Goal: Task Accomplishment & Management: Manage account settings

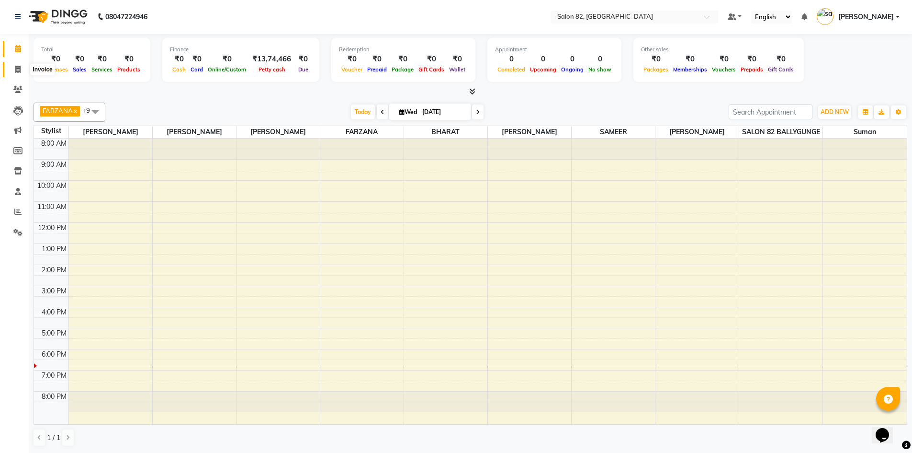
click at [12, 72] on span at bounding box center [18, 69] width 17 height 11
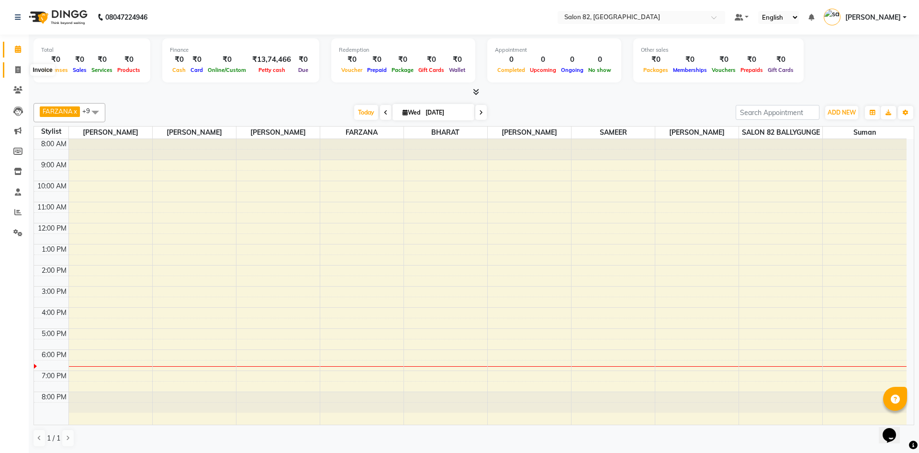
select select "service"
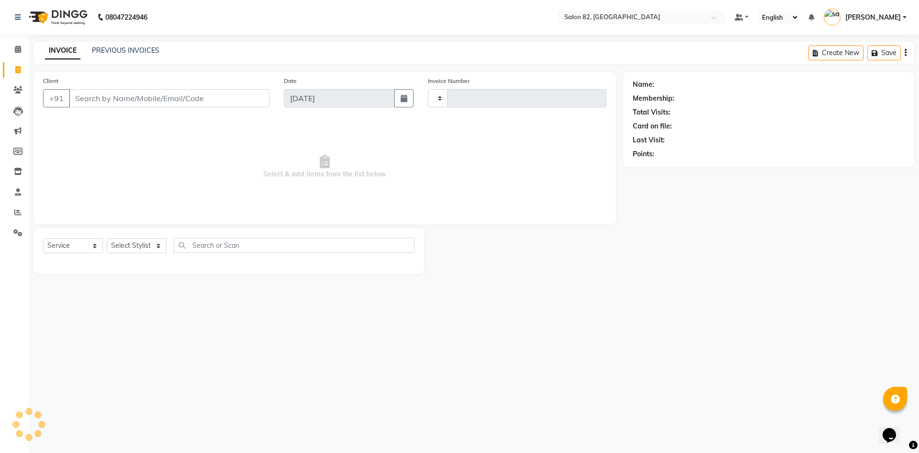
type input "0450"
select select "8702"
click at [146, 245] on select "Select Stylist" at bounding box center [137, 245] width 60 height 15
click at [93, 242] on select "Select Service Product Membership Package Voucher Prepaid Gift Card" at bounding box center [73, 245] width 60 height 15
select select "product"
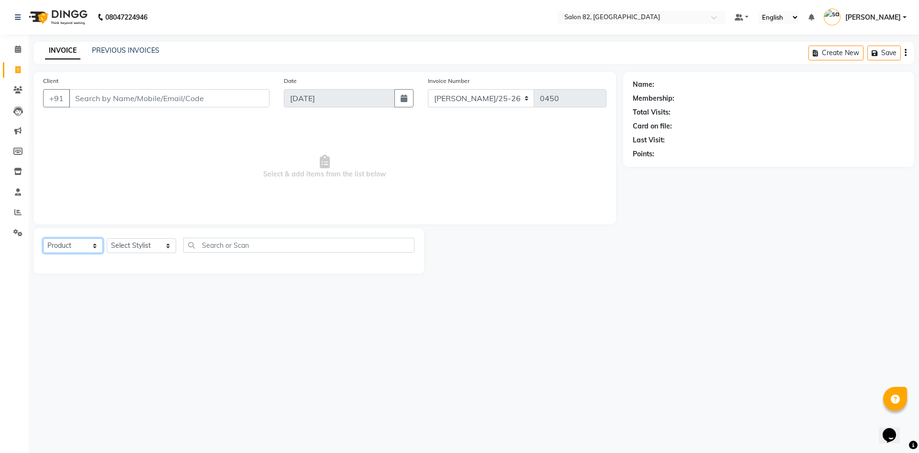
click at [43, 238] on select "Select Service Product Membership Package Voucher Prepaid Gift Card" at bounding box center [73, 245] width 60 height 15
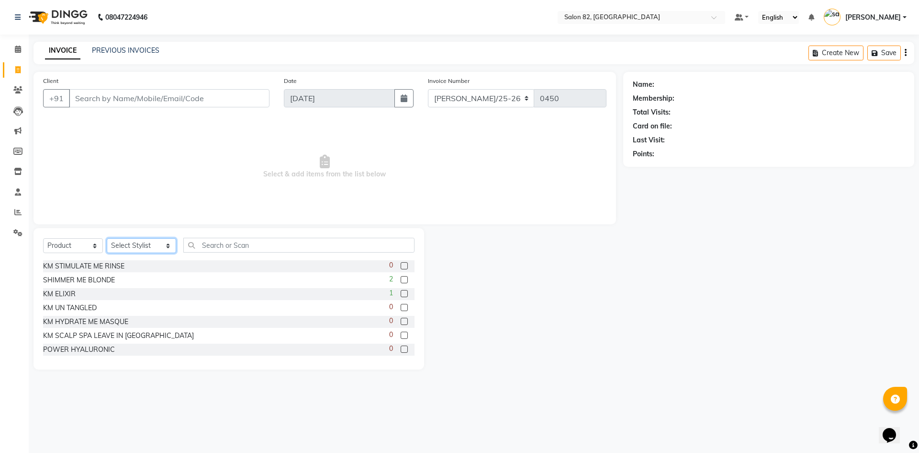
click at [121, 249] on select "Select Stylist AFZAL AKTAR Altmas ANKITA BABLU BHARAT CHRISTINA Doyel FAIZAL FA…" at bounding box center [141, 245] width 69 height 15
select select "61676"
click at [107, 238] on select "Select Stylist AFZAL AKTAR Altmas ANKITA BABLU BHARAT CHRISTINA Doyel FAIZAL FA…" at bounding box center [141, 245] width 69 height 15
click at [198, 242] on input "text" at bounding box center [298, 245] width 231 height 15
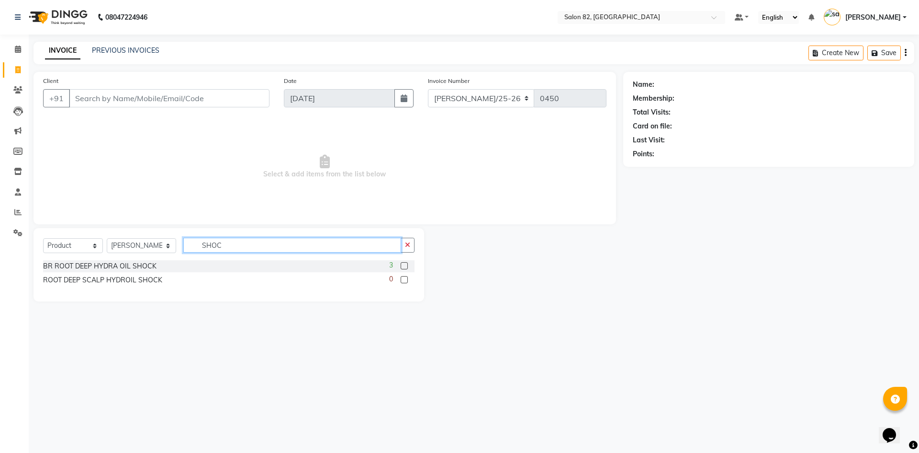
type input "SHOC"
click at [406, 267] on label at bounding box center [404, 265] width 7 height 7
click at [406, 267] on input "checkbox" at bounding box center [404, 266] width 6 height 6
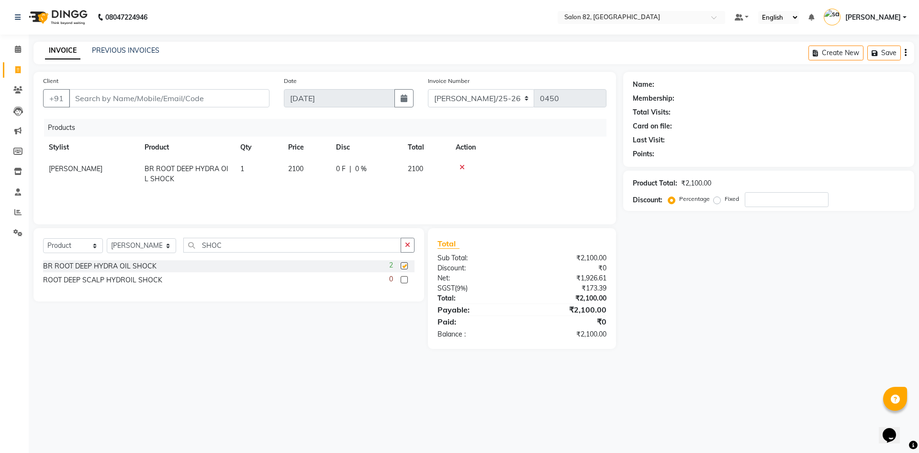
checkbox input "false"
click at [742, 334] on div "Name: Membership: Total Visits: Card on file: Last Visit: Points: Product Total…" at bounding box center [773, 210] width 298 height 277
click at [174, 103] on input "Client" at bounding box center [169, 98] width 201 height 18
type input "M"
type input "0"
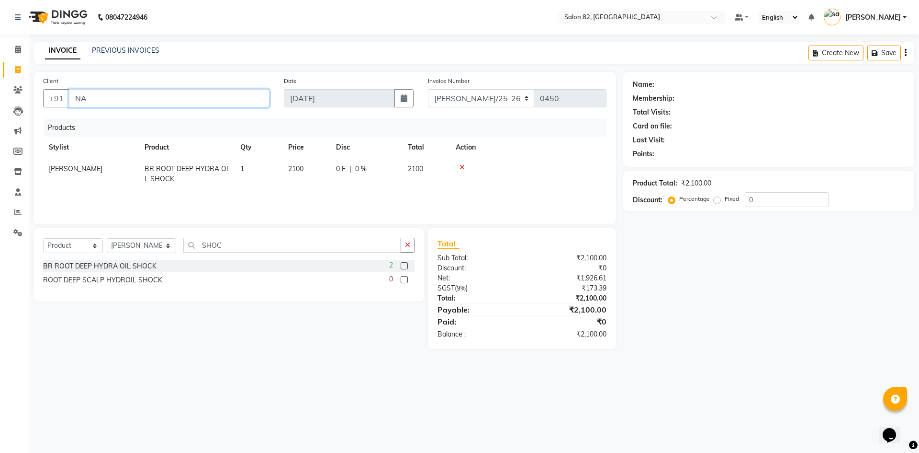
type input "N"
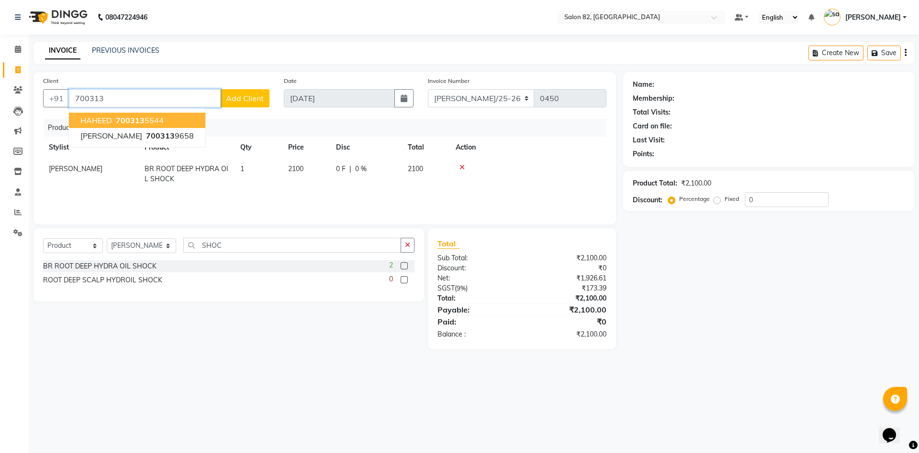
click at [135, 118] on span "700313" at bounding box center [130, 120] width 29 height 10
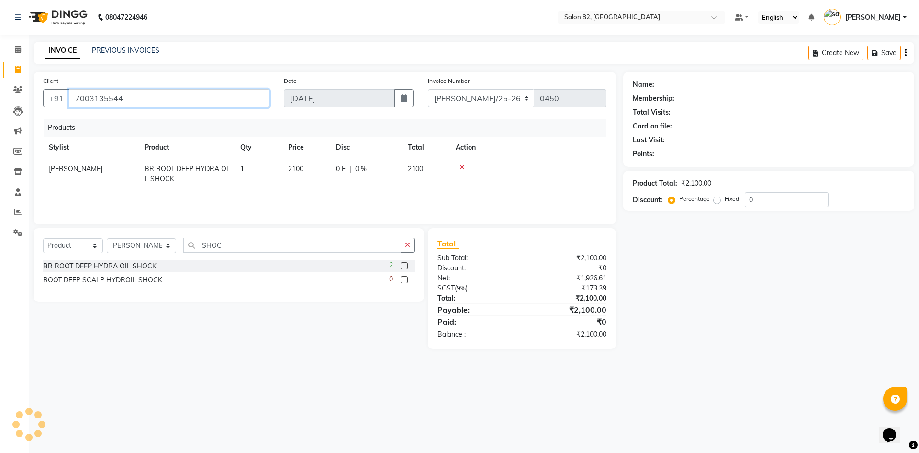
type input "7003135544"
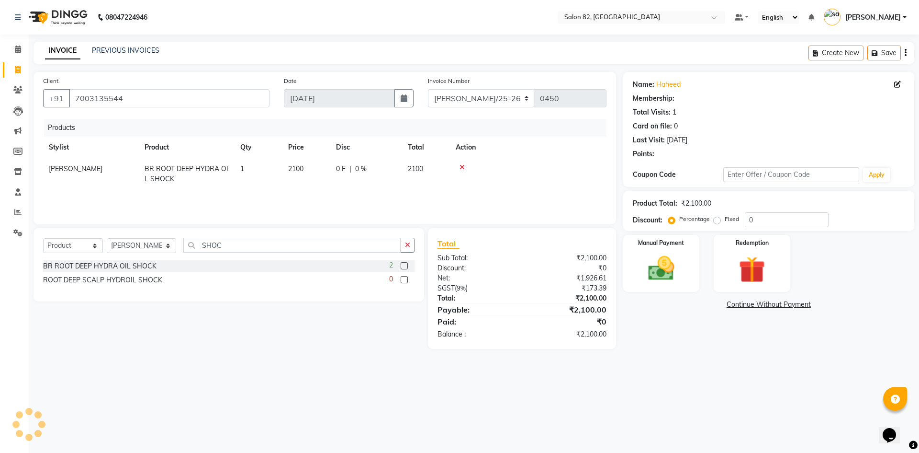
select select "1: Object"
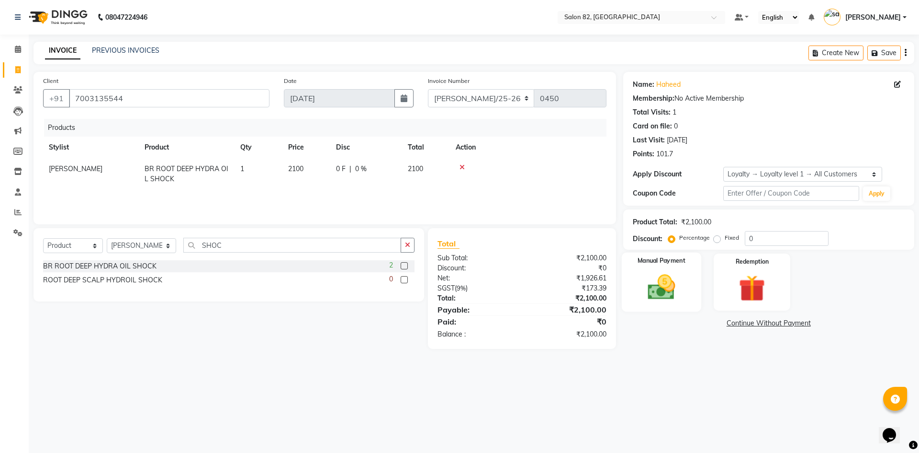
click at [665, 284] on img at bounding box center [661, 287] width 45 height 32
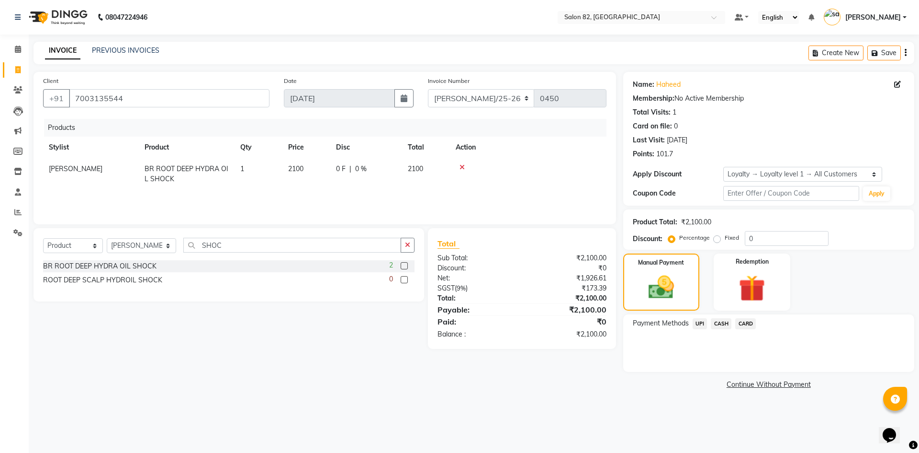
click at [188, 170] on span "BR ROOT DEEP HYDRA OIL SHOCK" at bounding box center [187, 173] width 84 height 19
select select "61676"
click at [182, 170] on span "BR ROOT DEEP HYDRA OIL SHOCK" at bounding box center [179, 172] width 59 height 16
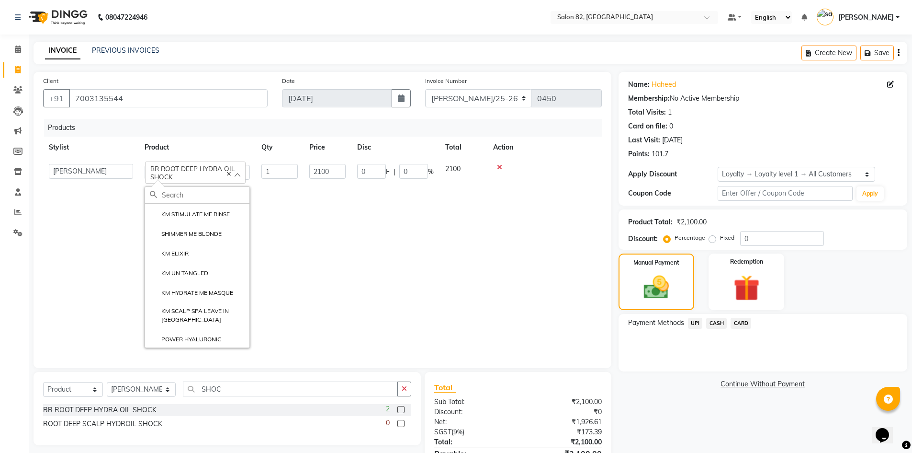
click at [173, 170] on span "BR ROOT DEEP HYDRA OIL SHOCK" at bounding box center [192, 172] width 84 height 16
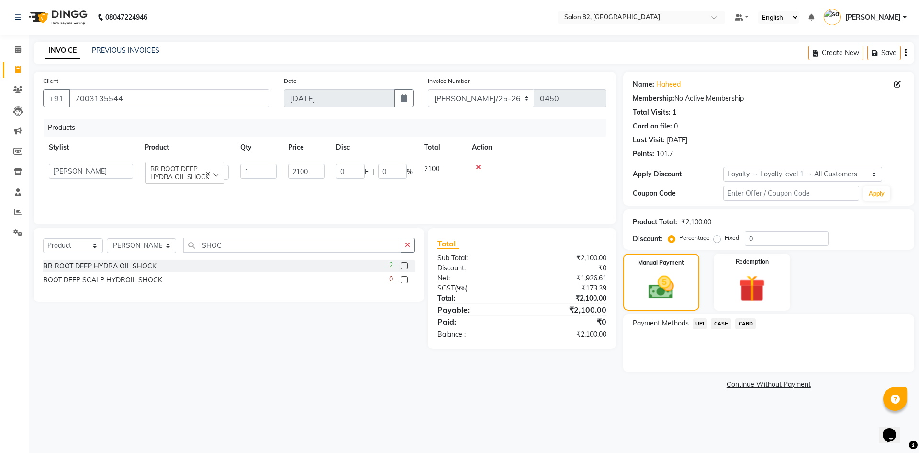
click at [187, 171] on span "BR ROOT DEEP HYDRA OIL SHOCK" at bounding box center [179, 172] width 59 height 16
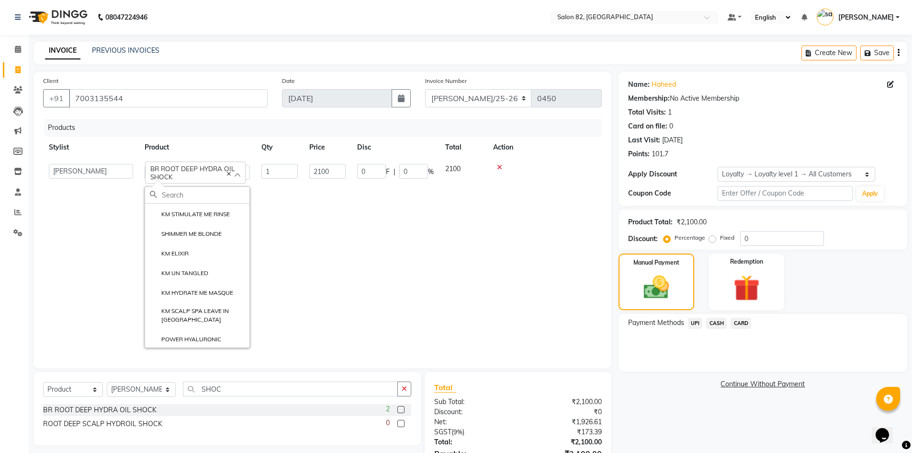
click at [177, 196] on input "text" at bounding box center [206, 195] width 88 height 16
click at [126, 174] on select "AFZAL AKTAR Altmas ANKITA BABLU BHARAT CHRISTINA Doyel FAIZAL FARZANA INJAMAM I…" at bounding box center [91, 171] width 84 height 15
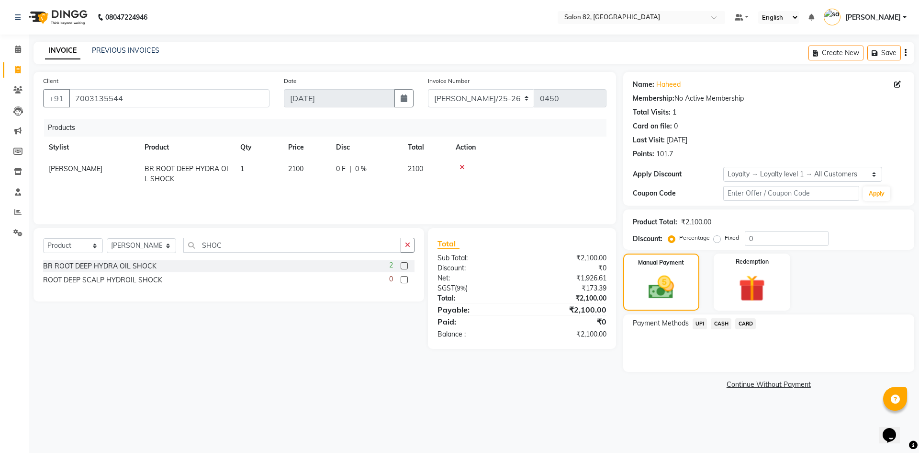
click at [170, 180] on span "BR ROOT DEEP HYDRA OIL SHOCK" at bounding box center [187, 173] width 84 height 19
select select "48717"
click at [215, 175] on span "BR ROOT DEEP HYDRA OIL SHOCK" at bounding box center [184, 172] width 69 height 16
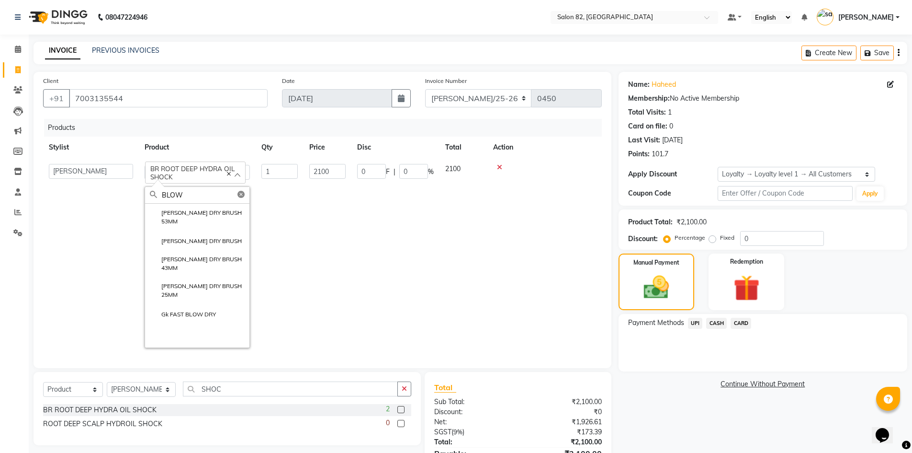
type input "BLOW"
drag, startPoint x: 309, startPoint y: 260, endPoint x: 264, endPoint y: 286, distance: 51.7
click at [306, 262] on td "2100" at bounding box center [328, 255] width 48 height 195
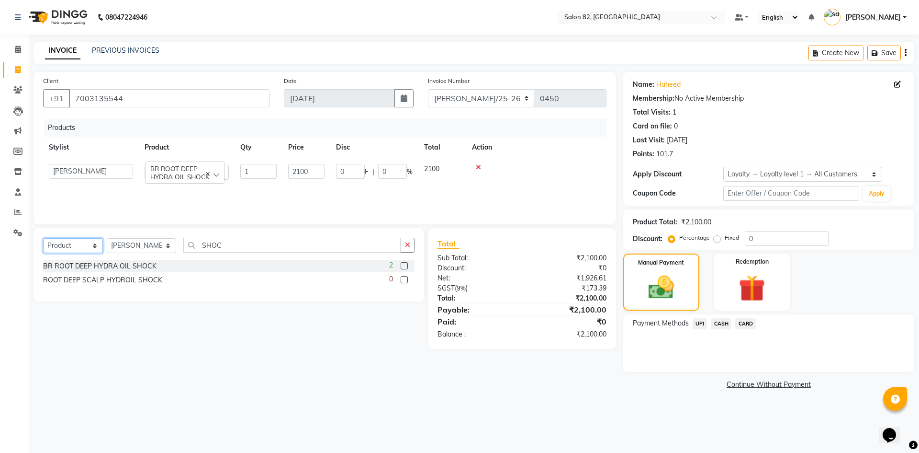
click at [97, 250] on select "Select Service Product Membership Package Voucher Prepaid Gift Card" at bounding box center [73, 245] width 60 height 15
select select "service"
click at [43, 238] on select "Select Service Product Membership Package Voucher Prepaid Gift Card" at bounding box center [73, 245] width 60 height 15
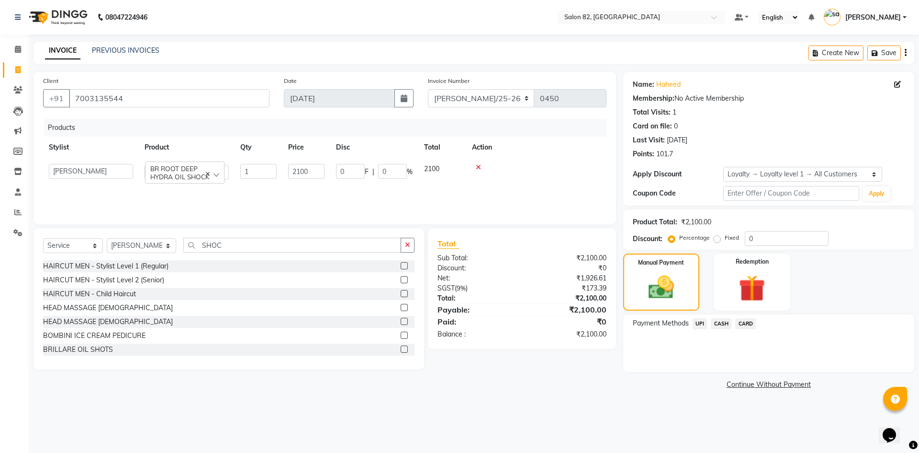
click at [198, 168] on span "BR ROOT DEEP HYDRA OIL SHOCK" at bounding box center [184, 172] width 69 height 16
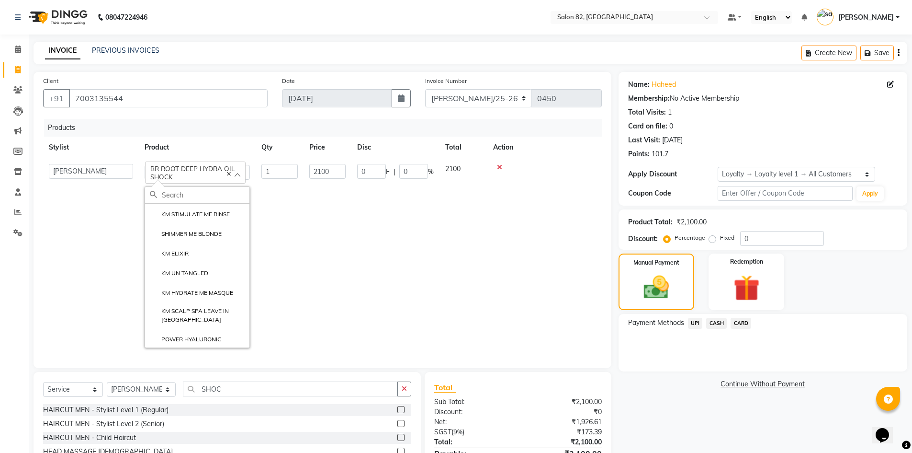
click at [192, 196] on input "text" at bounding box center [206, 195] width 88 height 16
type input "BLOW"
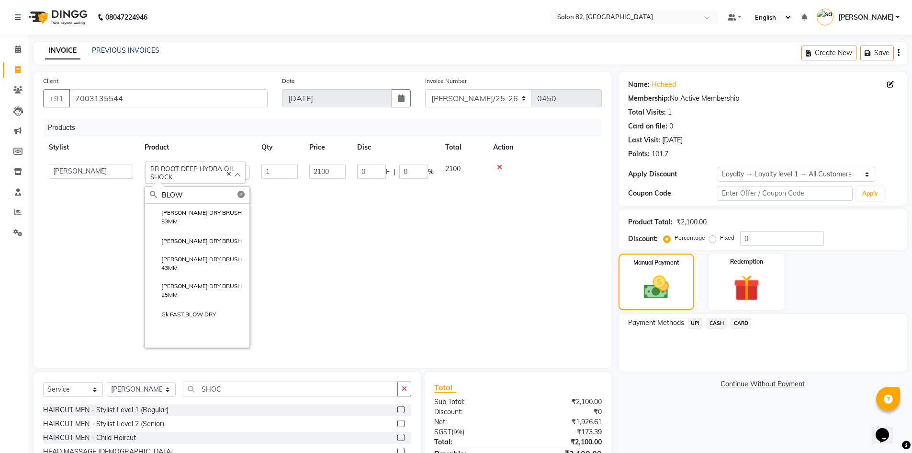
click at [304, 227] on td "2100" at bounding box center [328, 255] width 48 height 195
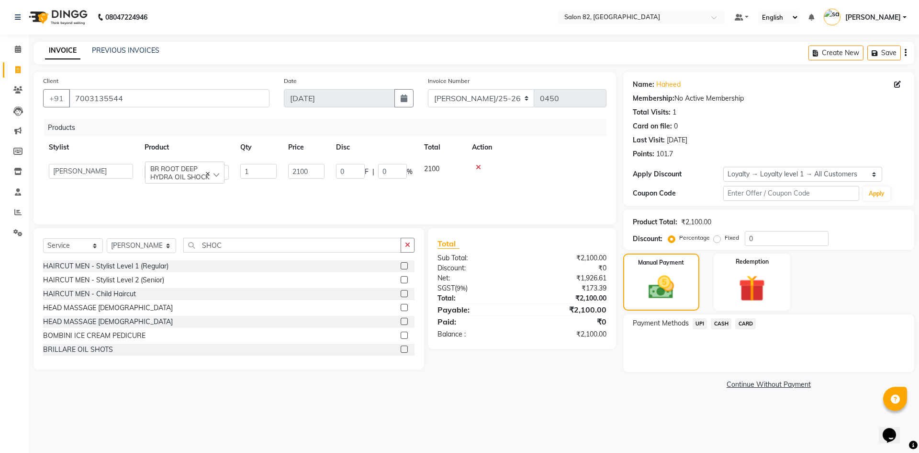
click at [218, 172] on span "BR ROOT DEEP HYDRA OIL SHOCK" at bounding box center [184, 172] width 69 height 16
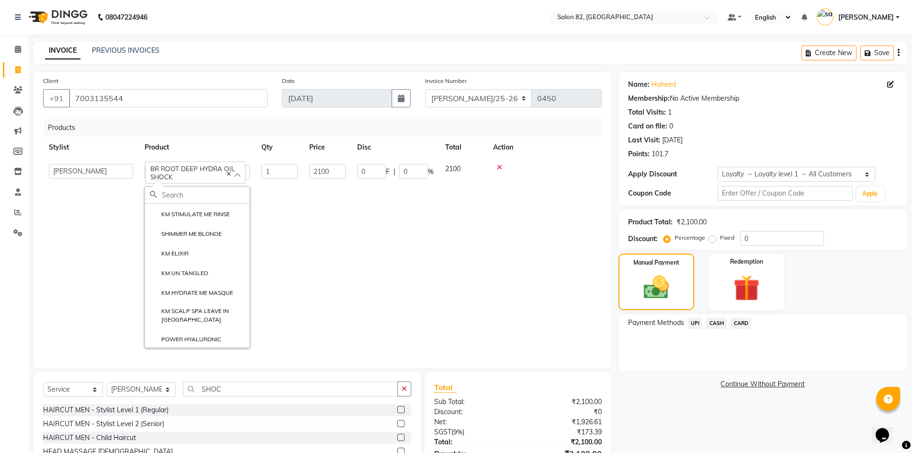
click at [225, 171] on span "BR ROOT DEEP HYDRA OIL SHOCK" at bounding box center [192, 172] width 84 height 16
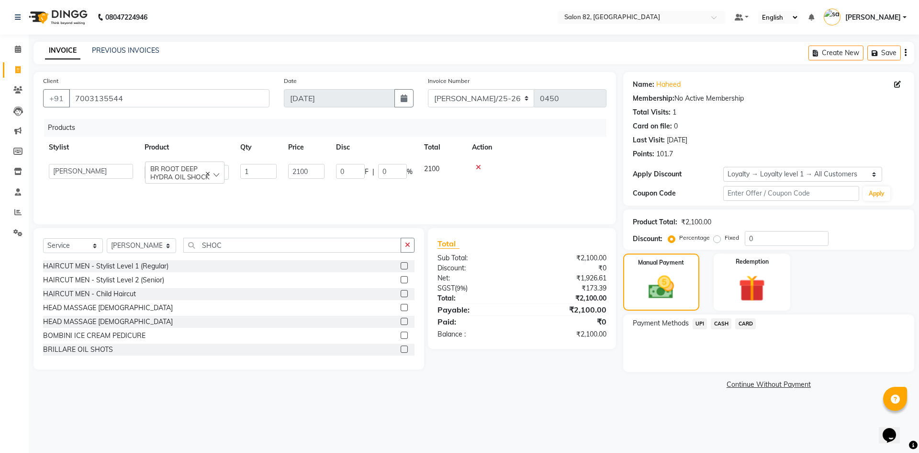
click at [209, 173] on icon at bounding box center [208, 173] width 4 height 4
click at [198, 171] on div "Select" at bounding box center [184, 171] width 79 height 14
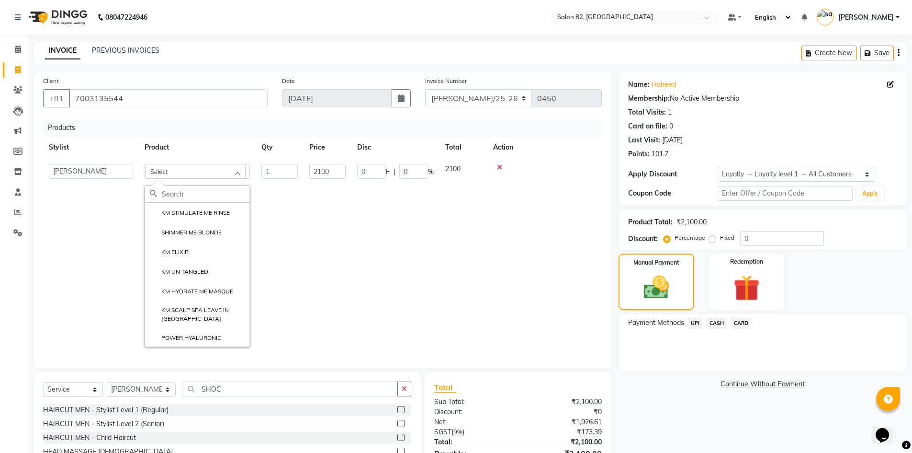
click at [318, 214] on td "2100" at bounding box center [328, 255] width 48 height 194
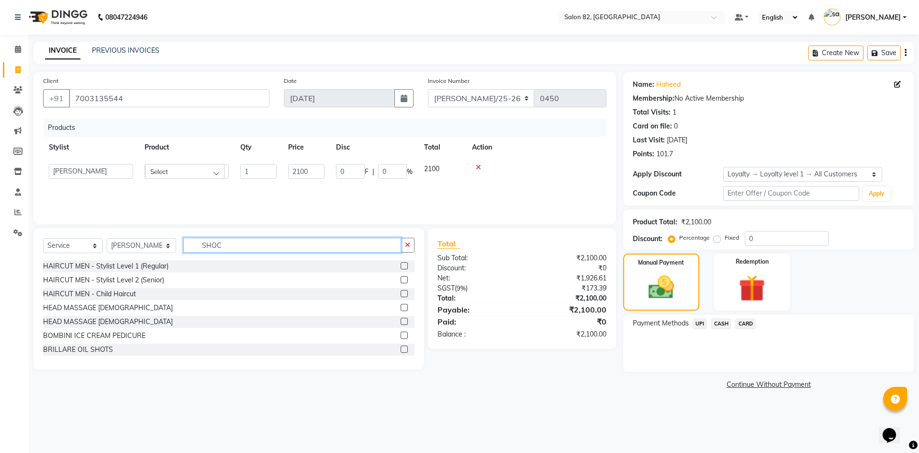
click at [225, 246] on input "SHOC" at bounding box center [292, 245] width 218 height 15
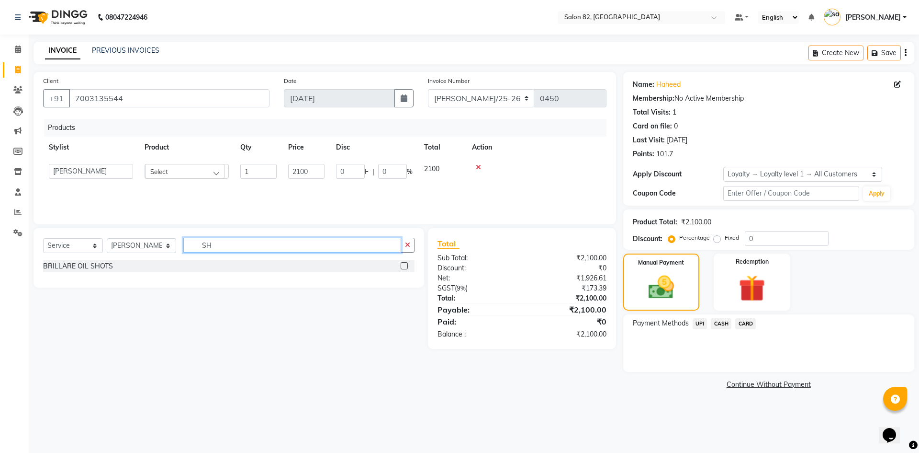
type input "S"
type input "BLOW"
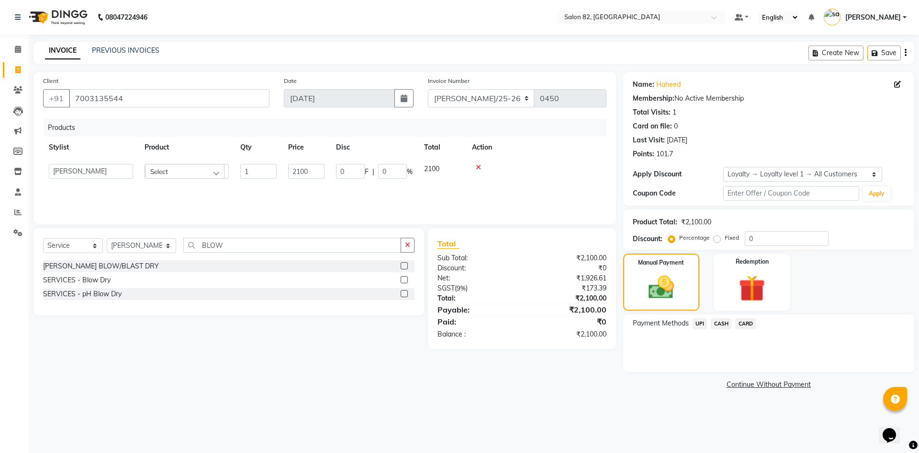
click at [404, 279] on label at bounding box center [404, 279] width 7 height 7
click at [404, 279] on input "checkbox" at bounding box center [404, 280] width 6 height 6
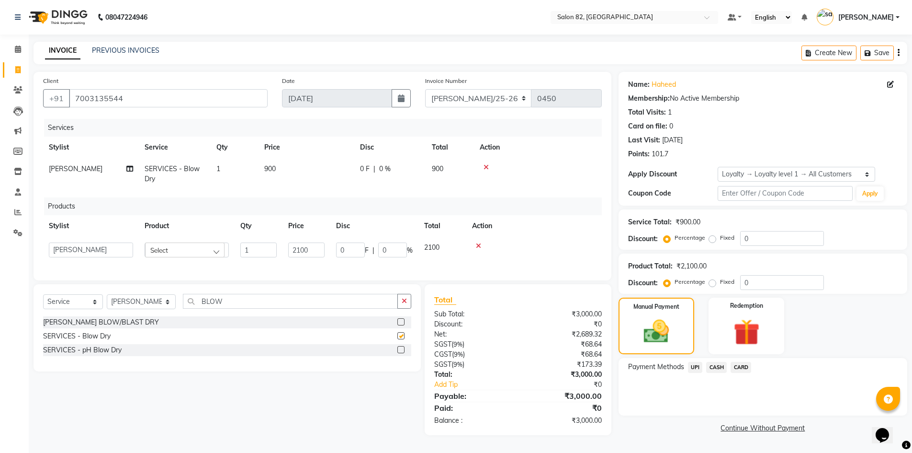
checkbox input "false"
click at [485, 167] on icon at bounding box center [486, 167] width 5 height 7
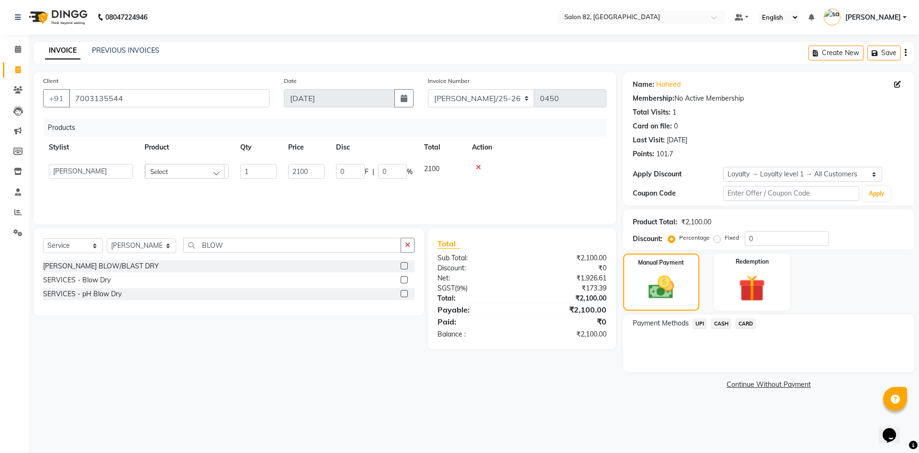
click at [479, 163] on td at bounding box center [536, 171] width 140 height 26
click at [477, 167] on icon at bounding box center [478, 167] width 5 height 7
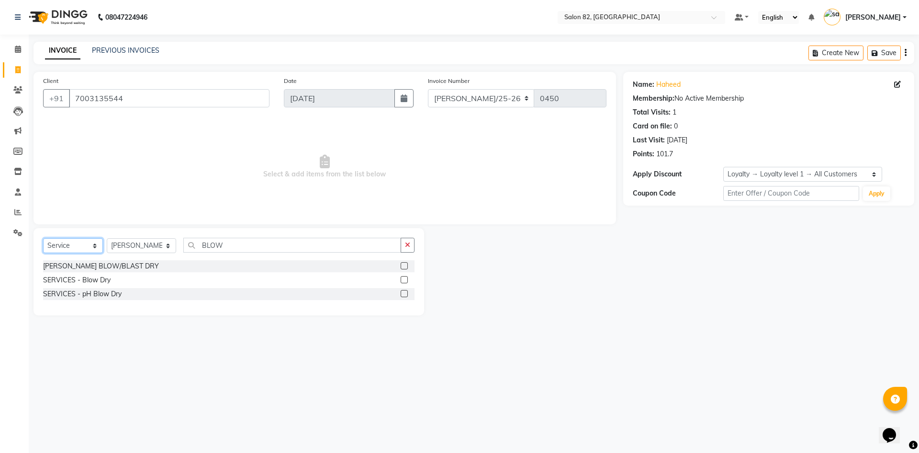
click at [84, 245] on select "Select Service Product Membership Package Voucher Prepaid Gift Card" at bounding box center [73, 245] width 60 height 15
click at [188, 322] on main "INVOICE PREVIOUS INVOICES Create New Save Client +91 7003135544 Date 03-09-2025…" at bounding box center [474, 186] width 891 height 288
drag, startPoint x: 128, startPoint y: 101, endPoint x: 65, endPoint y: 103, distance: 62.8
click at [69, 102] on input "7003135544" at bounding box center [169, 98] width 201 height 18
click at [16, 68] on icon at bounding box center [17, 69] width 5 height 7
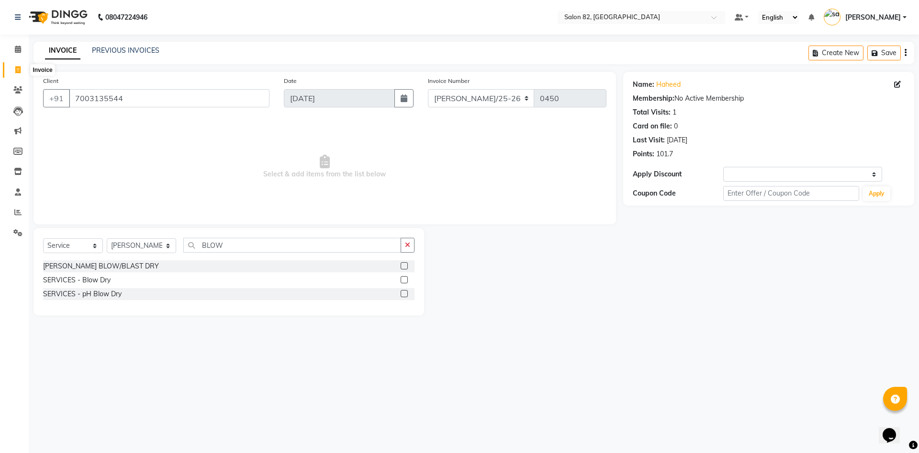
select select "service"
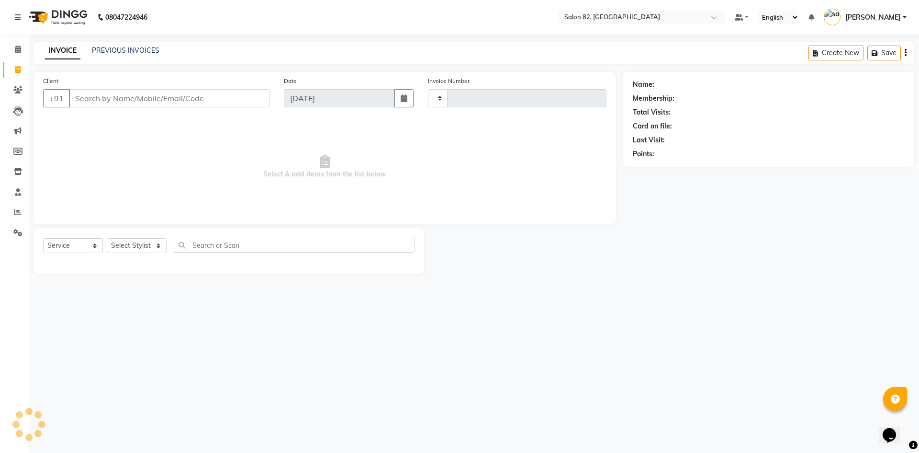
type input "0450"
select select "8702"
type input "7003135544"
select select "1: Object"
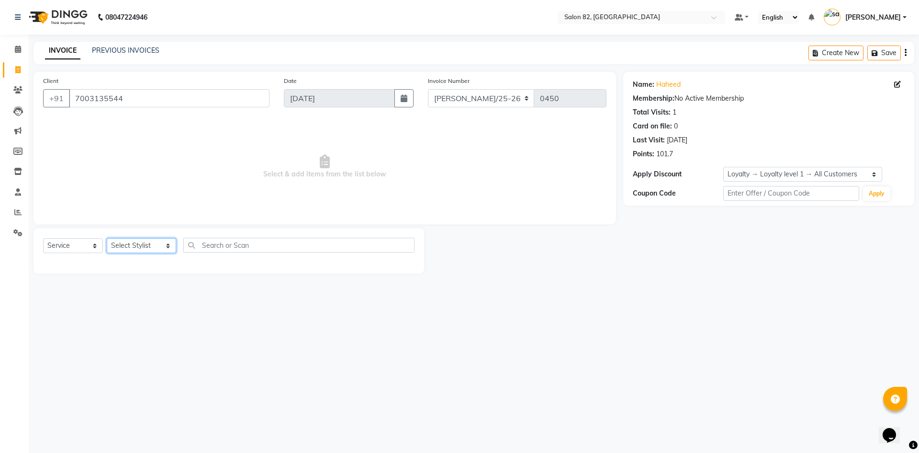
click at [143, 243] on select "Select Stylist AFZAL AKTAR Altmas ANKITA BABLU BHARAT CHRISTINA Doyel FAIZAL FA…" at bounding box center [141, 245] width 69 height 15
select select "48717"
click at [107, 238] on select "Select Stylist AFZAL AKTAR Altmas ANKITA BABLU BHARAT CHRISTINA Doyel FAIZAL FA…" at bounding box center [141, 245] width 69 height 15
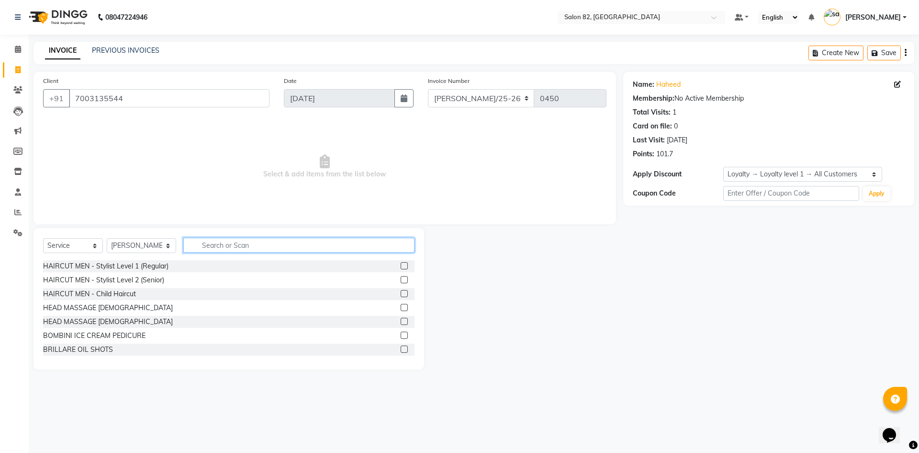
click at [213, 241] on input "text" at bounding box center [298, 245] width 231 height 15
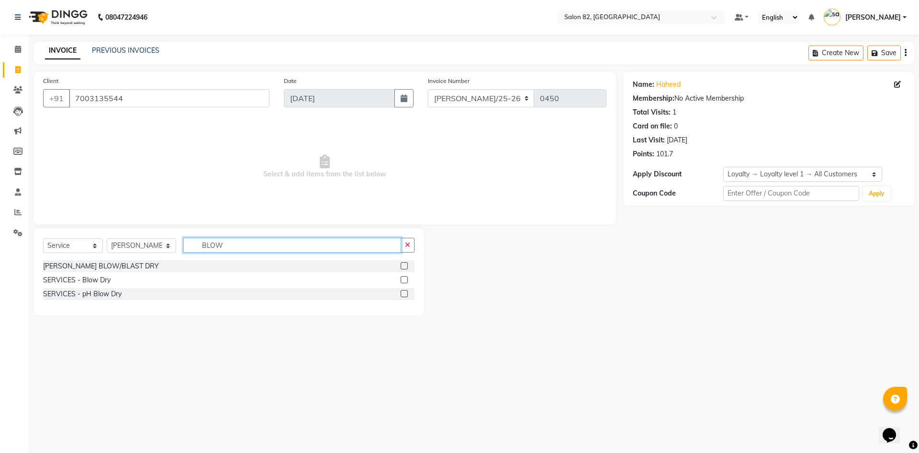
type input "BLOW"
click at [404, 280] on label at bounding box center [404, 279] width 7 height 7
click at [404, 280] on input "checkbox" at bounding box center [404, 280] width 6 height 6
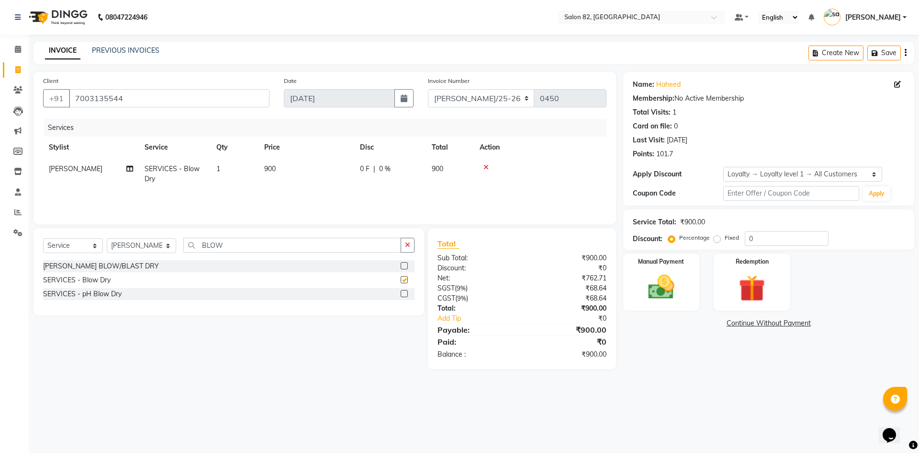
checkbox input "false"
click at [667, 300] on img at bounding box center [661, 287] width 45 height 32
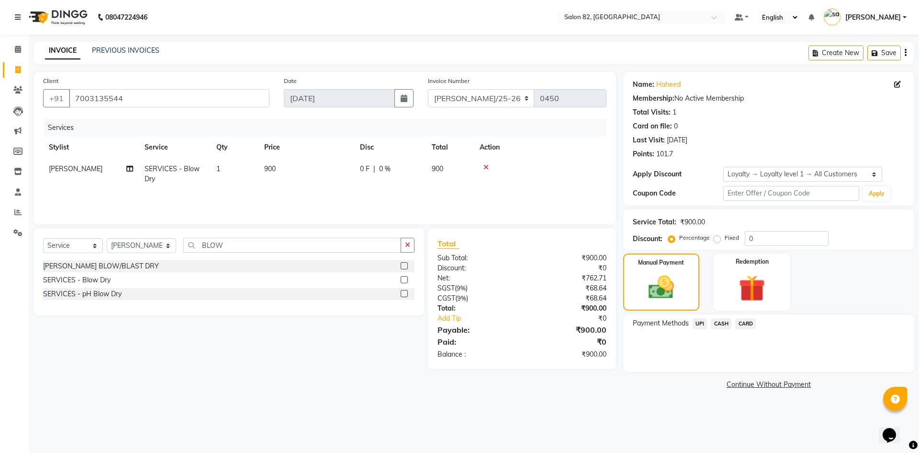
click at [693, 322] on span "UPI" at bounding box center [700, 323] width 15 height 11
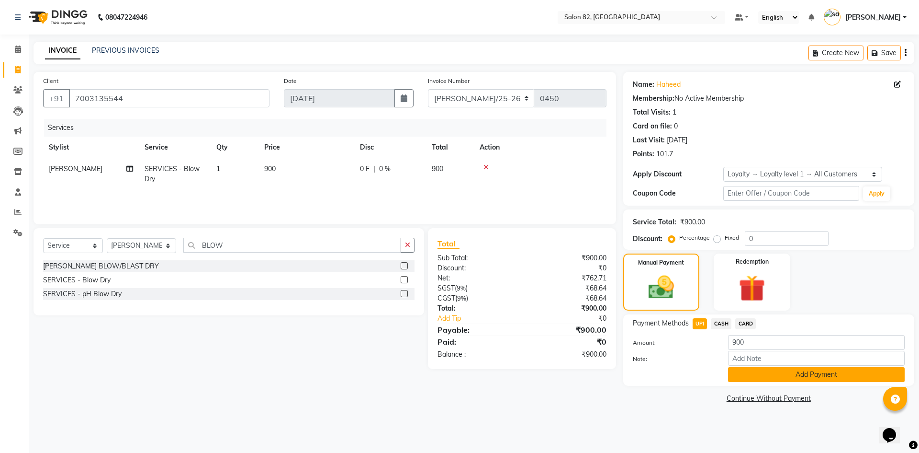
click at [789, 380] on button "Add Payment" at bounding box center [816, 374] width 177 height 15
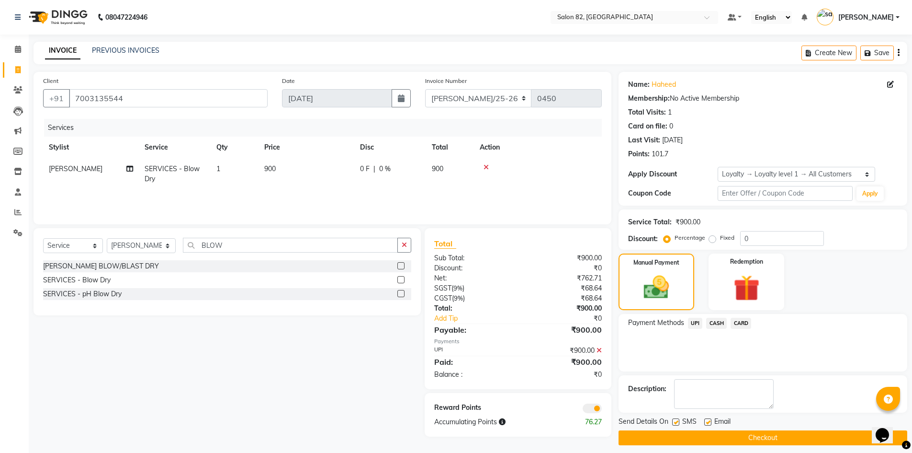
click at [765, 429] on div "Send Details On SMS Email Checkout" at bounding box center [763, 430] width 289 height 29
click at [761, 436] on button "Checkout" at bounding box center [763, 437] width 289 height 15
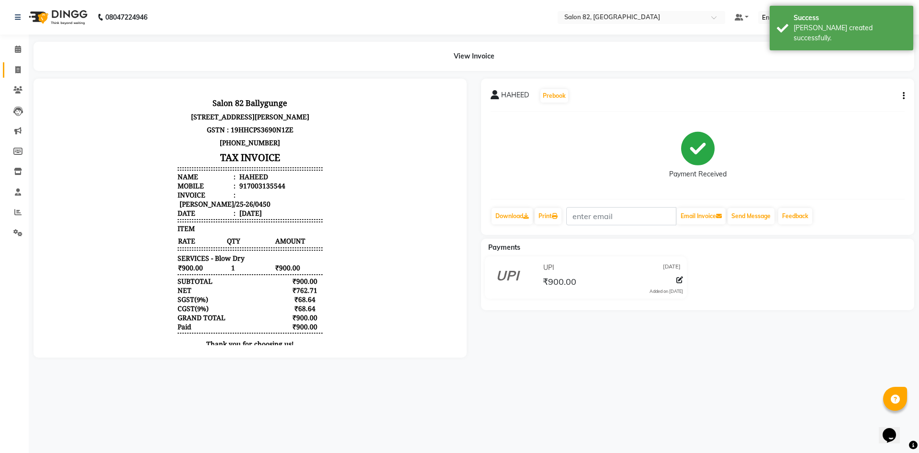
click at [19, 65] on span at bounding box center [18, 70] width 17 height 11
select select "service"
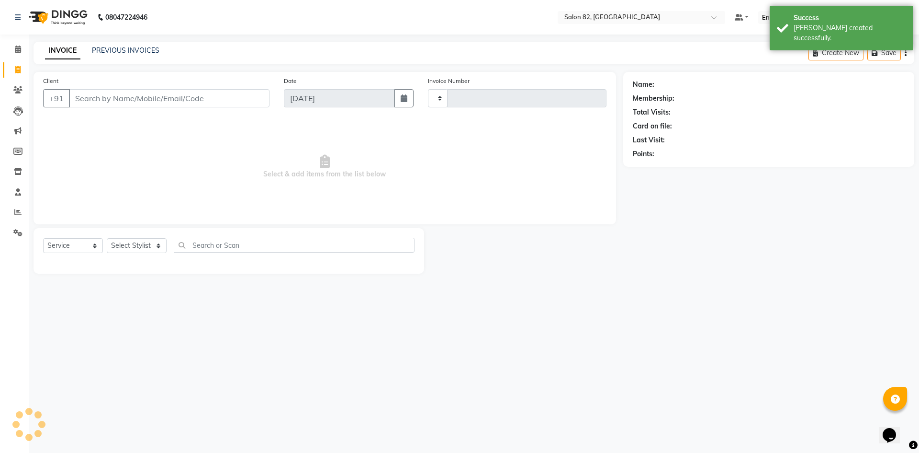
type input "0451"
select select "8702"
click at [102, 104] on input "Client" at bounding box center [169, 98] width 201 height 18
click at [155, 244] on select "Select Stylist AFZAL AKTAR Altmas ANKITA BABLU BHARAT CHRISTINA Doyel FAIZAL FA…" at bounding box center [141, 245] width 69 height 15
click at [88, 243] on select "Select Service Product Membership Package Voucher Prepaid Gift Card" at bounding box center [73, 245] width 60 height 15
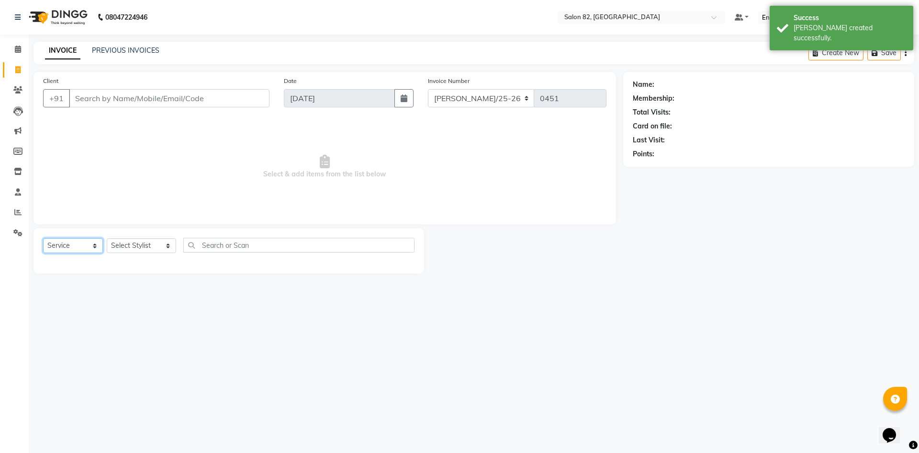
select select "product"
click at [43, 238] on select "Select Service Product Membership Package Voucher Prepaid Gift Card" at bounding box center [73, 245] width 60 height 15
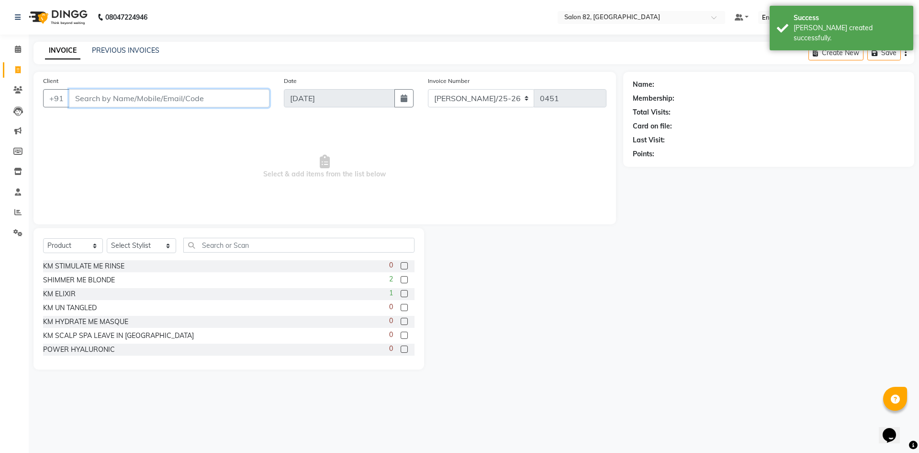
click at [104, 99] on input "Client" at bounding box center [169, 98] width 201 height 18
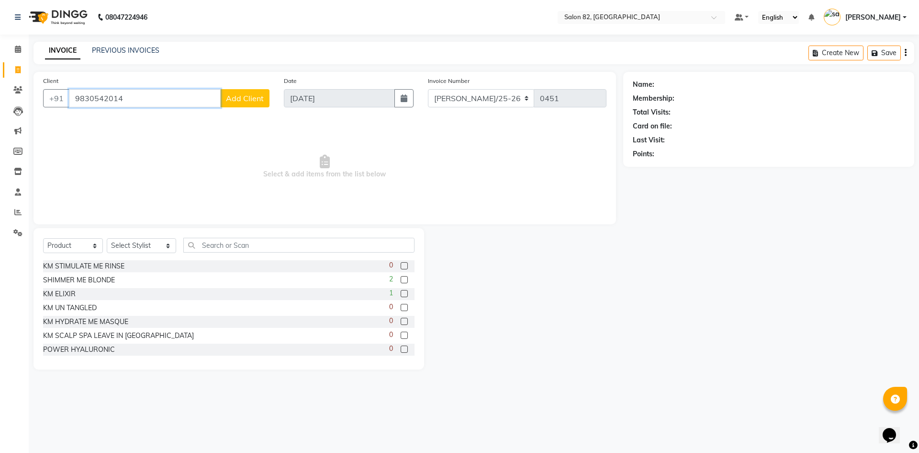
type input "9830542014"
click at [252, 108] on div "Client +91 9830542014 Add Client" at bounding box center [156, 95] width 241 height 39
click at [253, 95] on span "Add Client" at bounding box center [245, 98] width 38 height 10
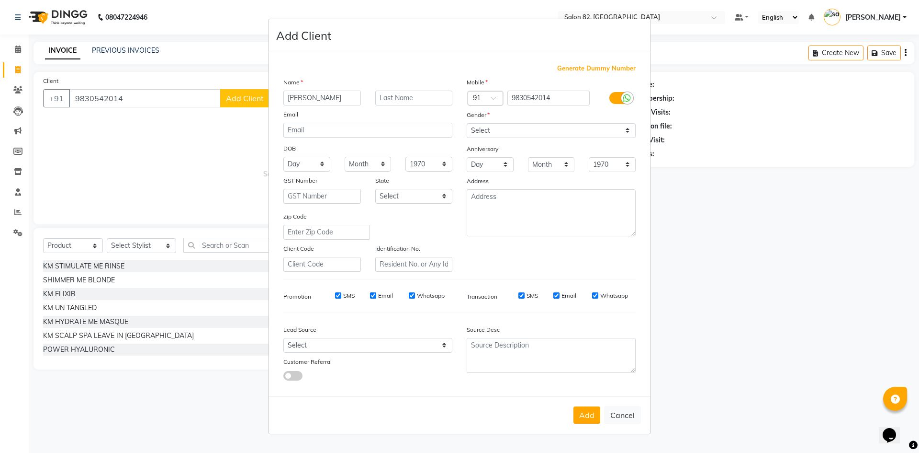
type input "SHITAL"
click at [395, 100] on input "text" at bounding box center [414, 98] width 78 height 15
type input "AGARWAL"
click at [492, 133] on select "Select Male Female Other Prefer Not To Say" at bounding box center [551, 130] width 169 height 15
select select "female"
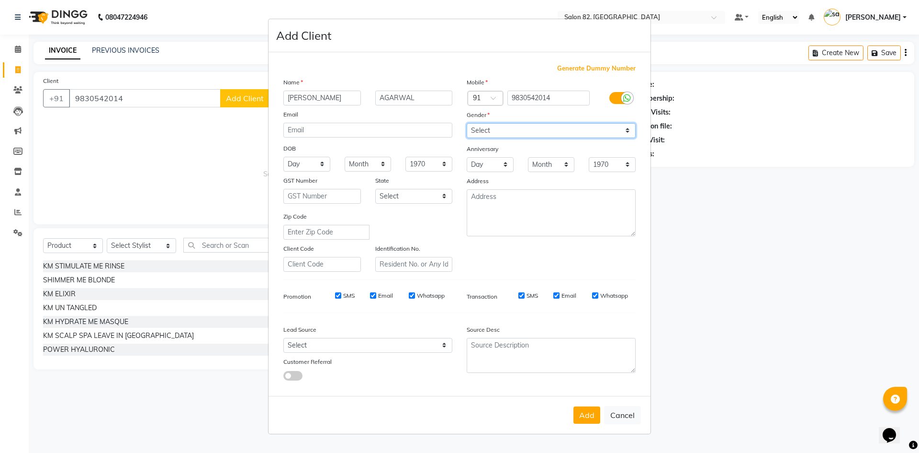
click at [467, 123] on select "Select Male Female Other Prefer Not To Say" at bounding box center [551, 130] width 169 height 15
click at [582, 410] on button "Add" at bounding box center [587, 414] width 27 height 17
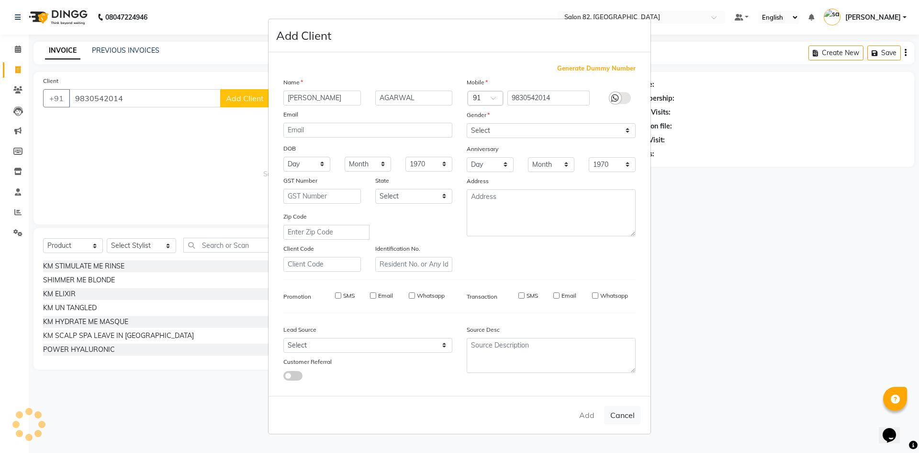
select select
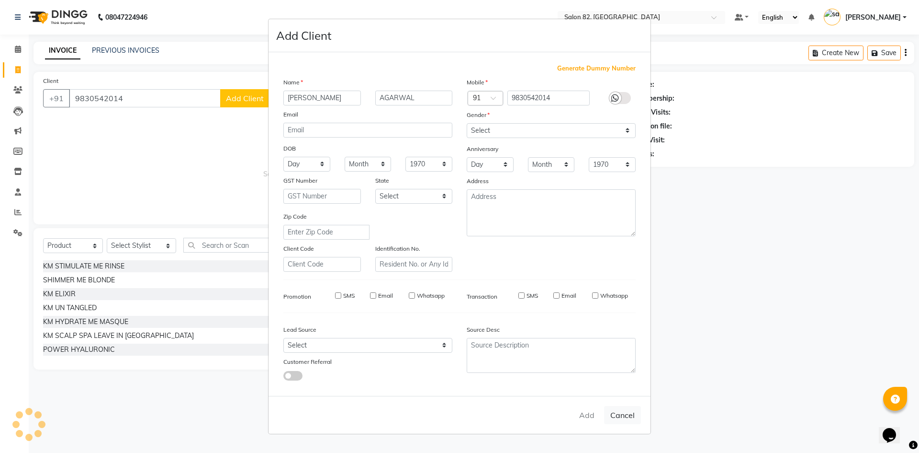
select select
checkbox input "false"
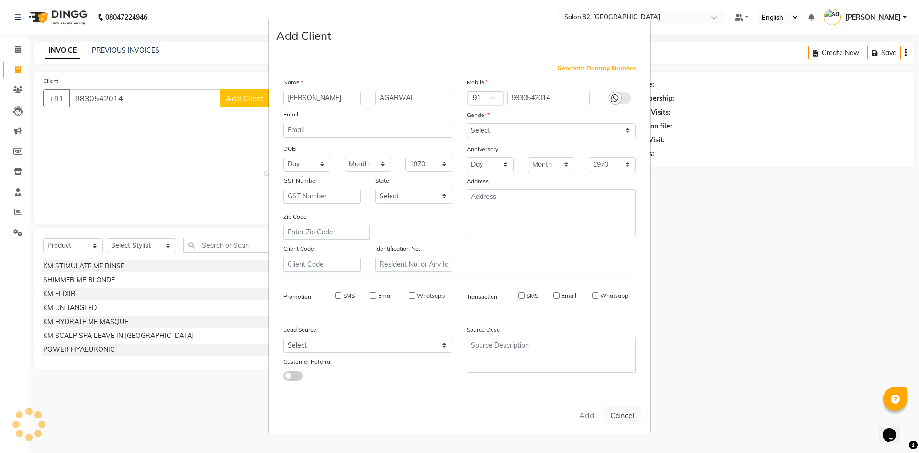
checkbox input "false"
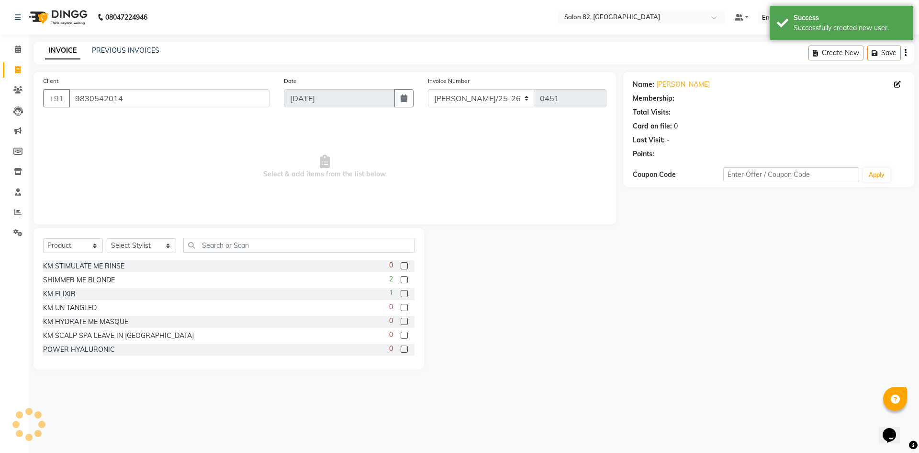
select select "1: Object"
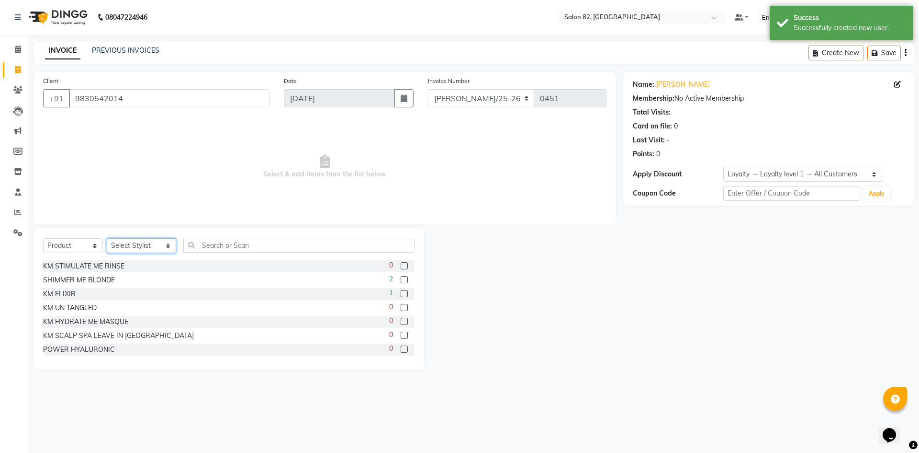
click at [158, 241] on select "Select Stylist AFZAL AKTAR Altmas ANKITA BABLU BHARAT CHRISTINA Doyel FAIZAL FA…" at bounding box center [141, 245] width 69 height 15
select select "61676"
click at [107, 238] on select "Select Stylist AFZAL AKTAR Altmas ANKITA BABLU BHARAT CHRISTINA Doyel FAIZAL FA…" at bounding box center [141, 245] width 69 height 15
click at [190, 240] on input "text" at bounding box center [298, 245] width 231 height 15
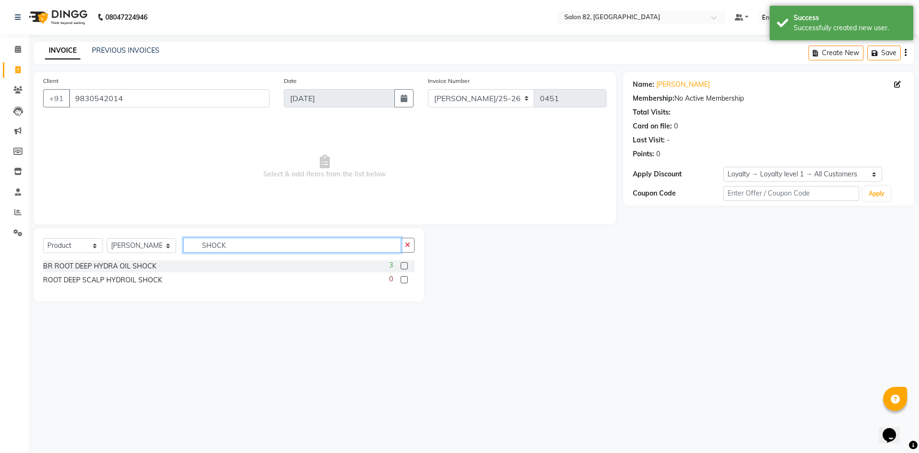
type input "SHOCK"
click at [400, 266] on div "3" at bounding box center [401, 266] width 25 height 12
click at [408, 265] on label at bounding box center [404, 265] width 7 height 7
click at [407, 265] on input "checkbox" at bounding box center [404, 266] width 6 height 6
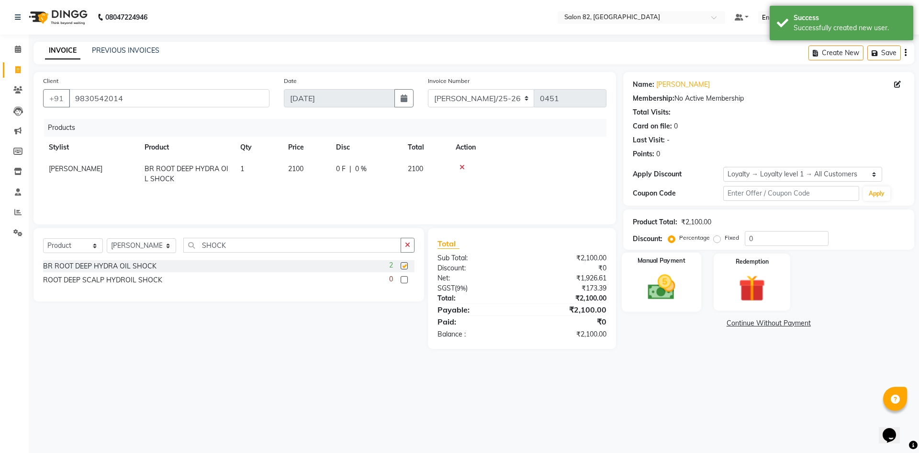
checkbox input "false"
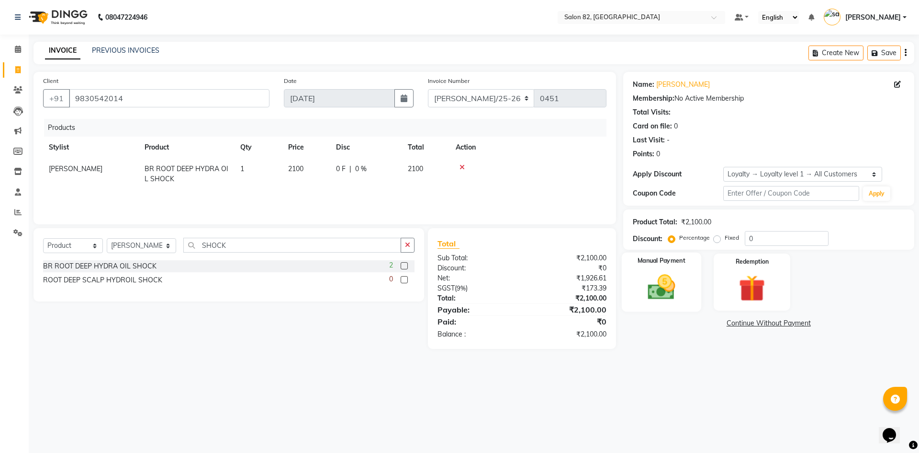
click at [655, 282] on img at bounding box center [661, 287] width 45 height 32
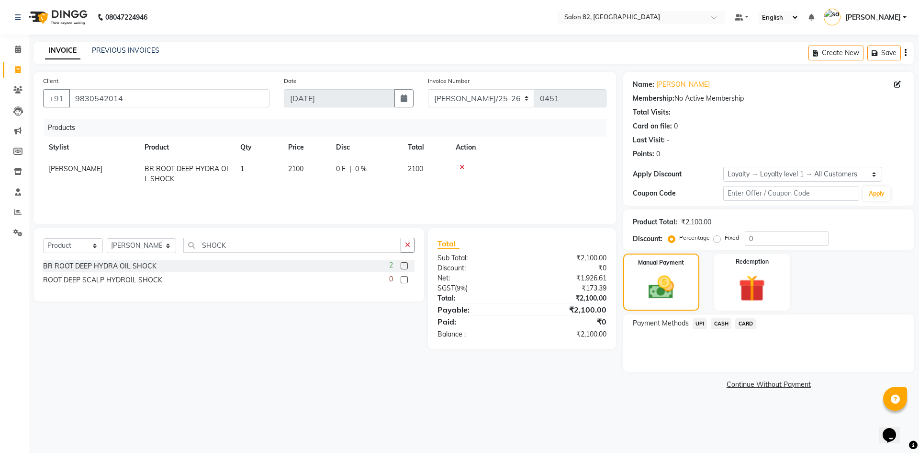
click at [751, 323] on span "CARD" at bounding box center [746, 323] width 21 height 11
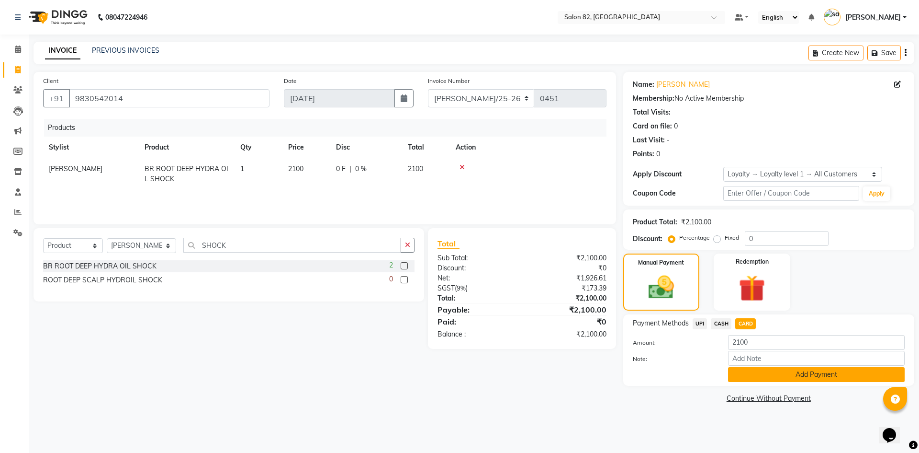
click at [768, 379] on button "Add Payment" at bounding box center [816, 374] width 177 height 15
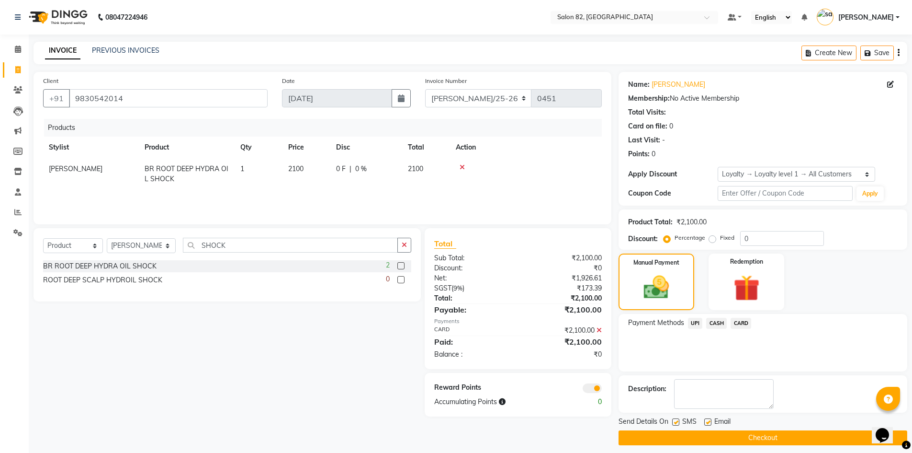
click at [738, 432] on button "Checkout" at bounding box center [763, 437] width 289 height 15
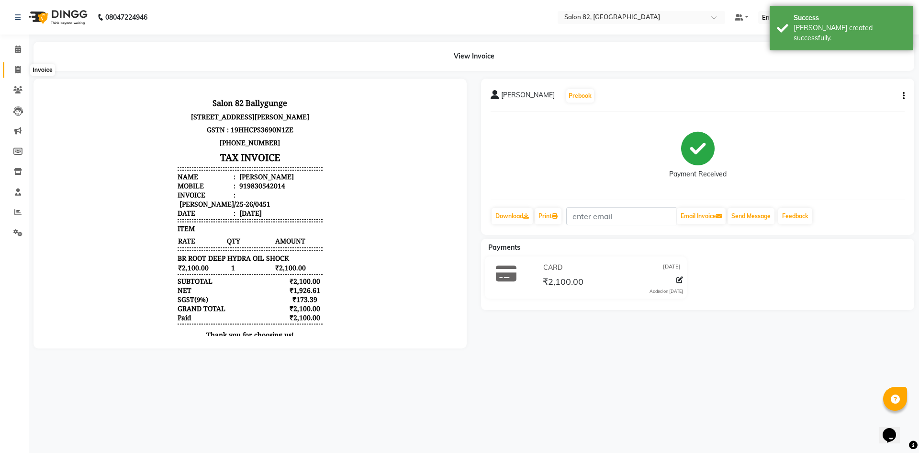
click at [12, 67] on span at bounding box center [18, 70] width 17 height 11
select select "service"
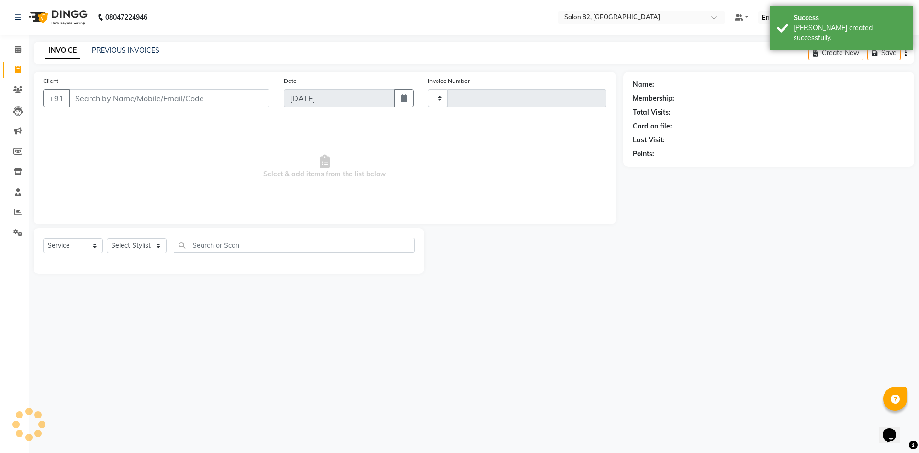
type input "0452"
select select "8702"
click at [12, 53] on span at bounding box center [18, 49] width 17 height 11
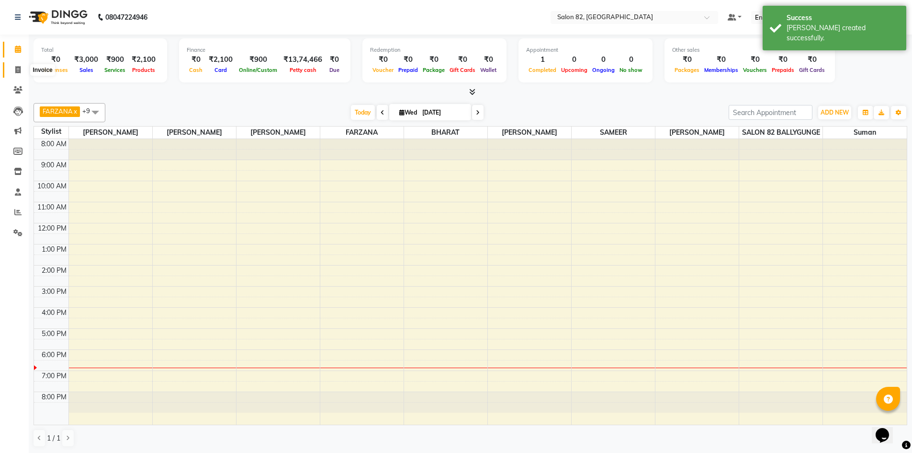
click at [16, 65] on span at bounding box center [18, 70] width 17 height 11
select select "service"
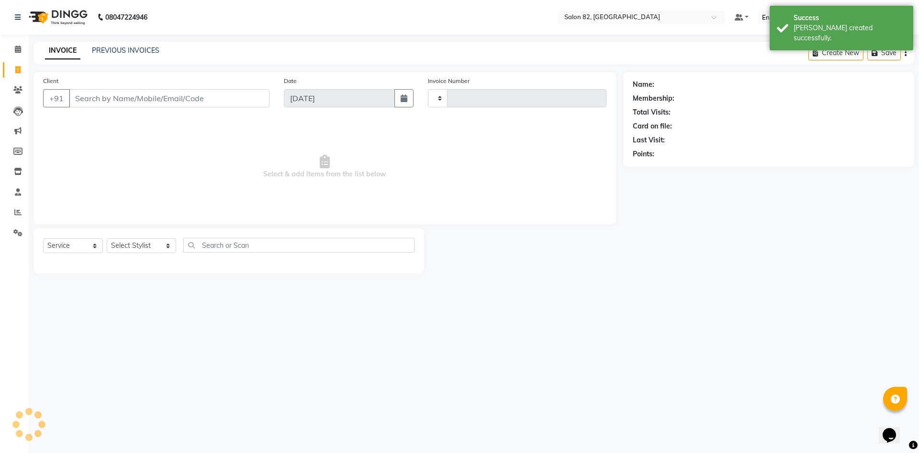
type input "0452"
click at [116, 43] on div "INVOICE PREVIOUS INVOICES Create New Save" at bounding box center [474, 53] width 881 height 23
select select "8702"
click at [121, 49] on link "PREVIOUS INVOICES" at bounding box center [126, 50] width 68 height 9
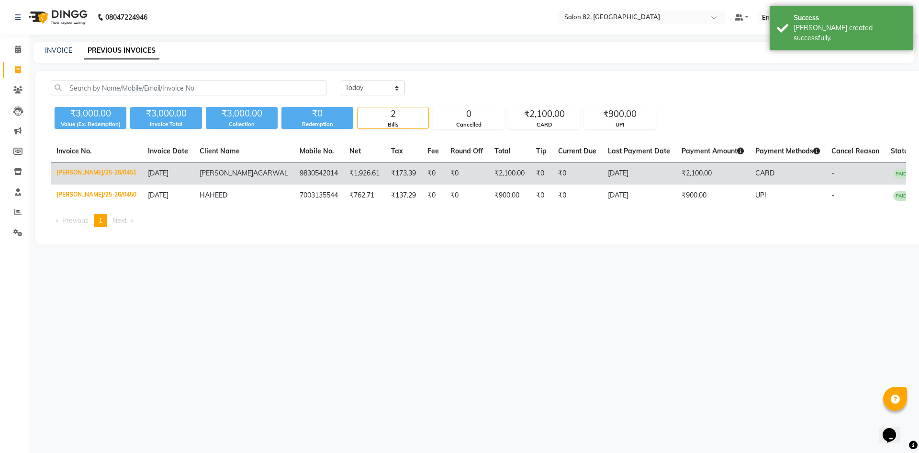
click at [531, 177] on td "₹0" at bounding box center [542, 173] width 22 height 23
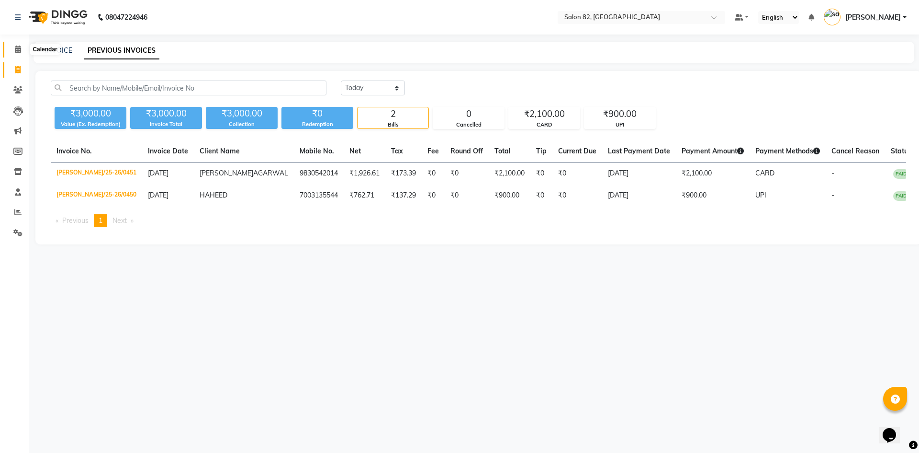
click at [11, 46] on span at bounding box center [18, 49] width 17 height 11
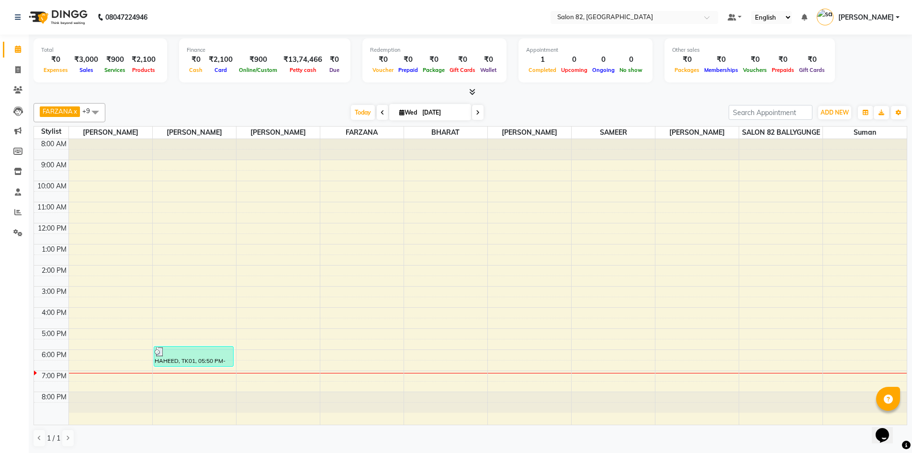
click at [2, 63] on li "Invoice" at bounding box center [14, 70] width 29 height 21
click at [23, 70] on span at bounding box center [18, 70] width 17 height 11
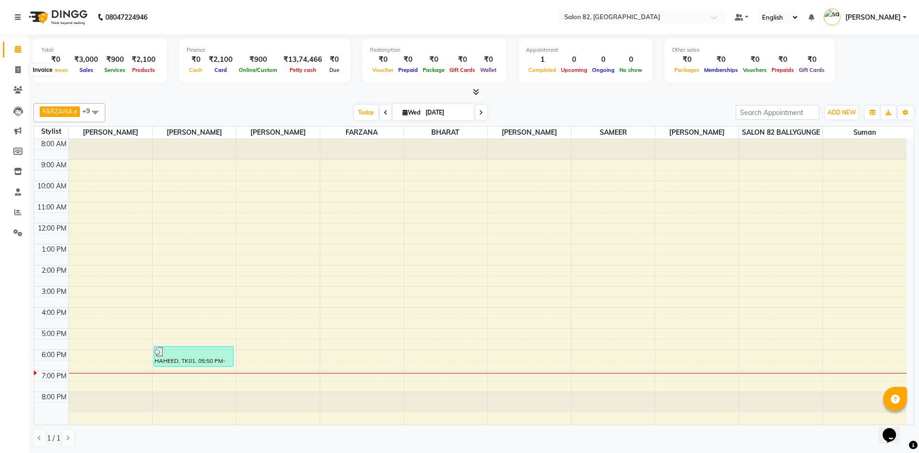
select select "service"
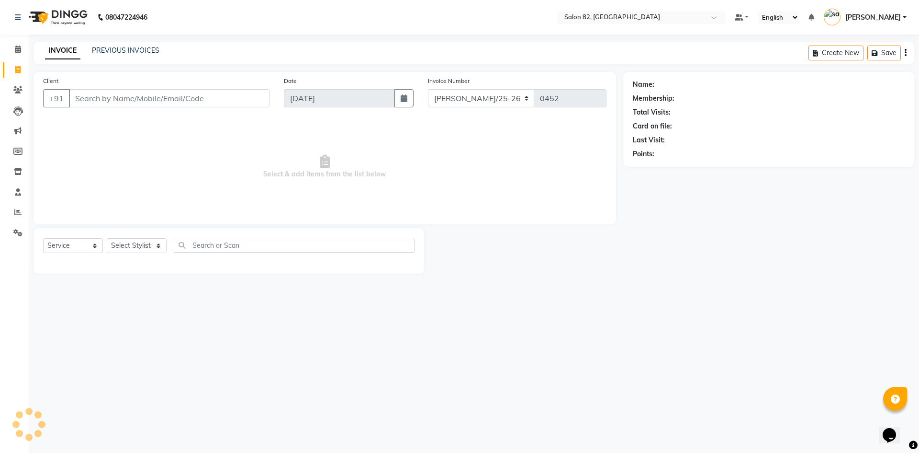
click at [85, 89] on div "Client +91" at bounding box center [156, 95] width 241 height 39
click at [119, 93] on input "Client" at bounding box center [169, 98] width 201 height 18
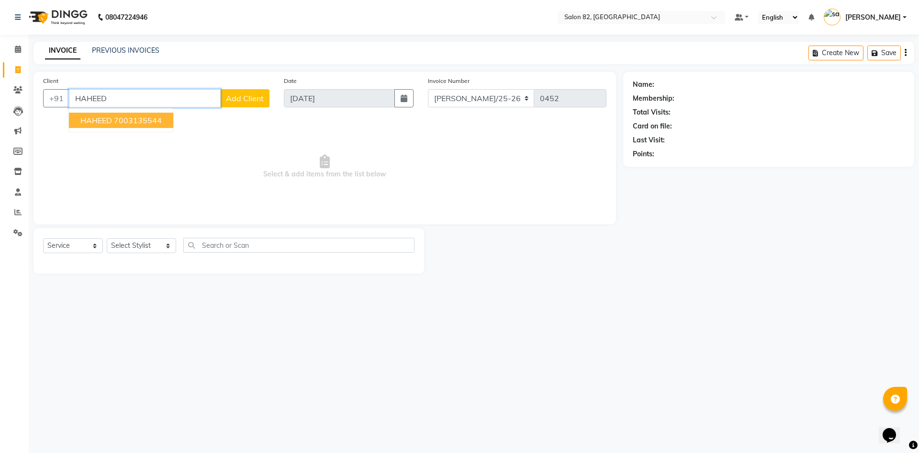
click at [95, 118] on span "HAHEED" at bounding box center [96, 120] width 32 height 10
type input "7003135544"
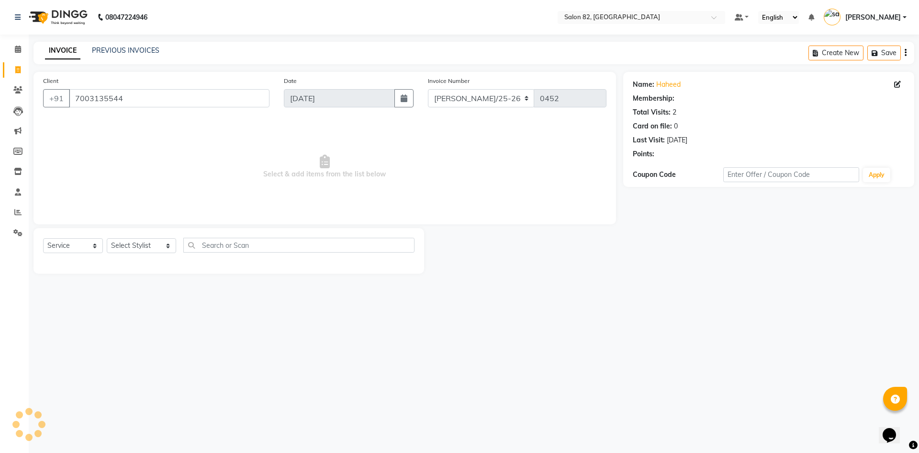
select select "1: Object"
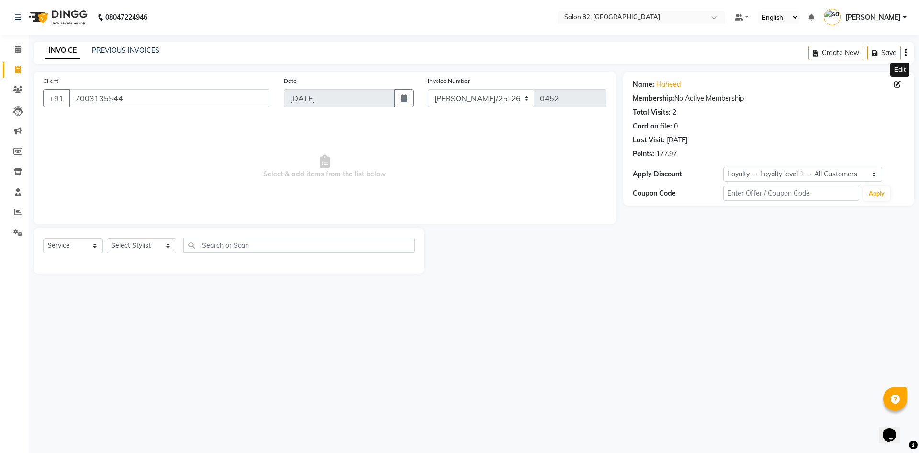
click at [899, 87] on icon at bounding box center [898, 84] width 7 height 7
select select "female"
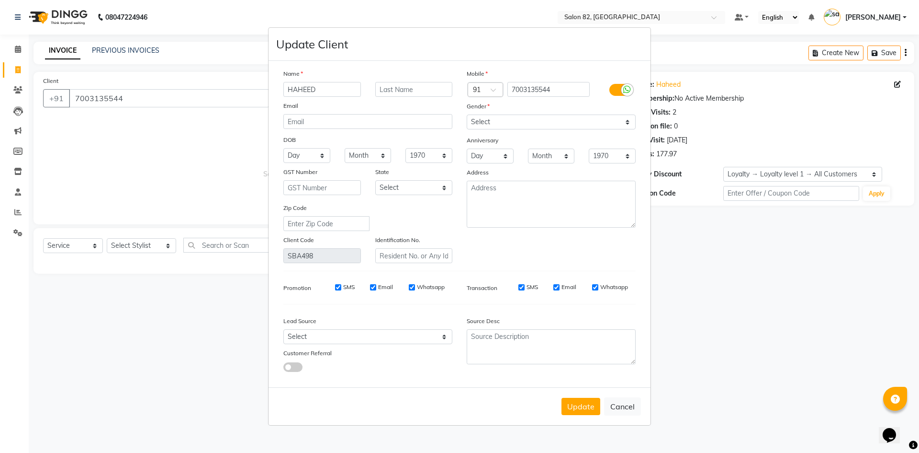
click at [295, 90] on input "HAHEED" at bounding box center [323, 89] width 78 height 15
type input "NAHEED"
click at [580, 406] on button "Update" at bounding box center [581, 405] width 39 height 17
select select
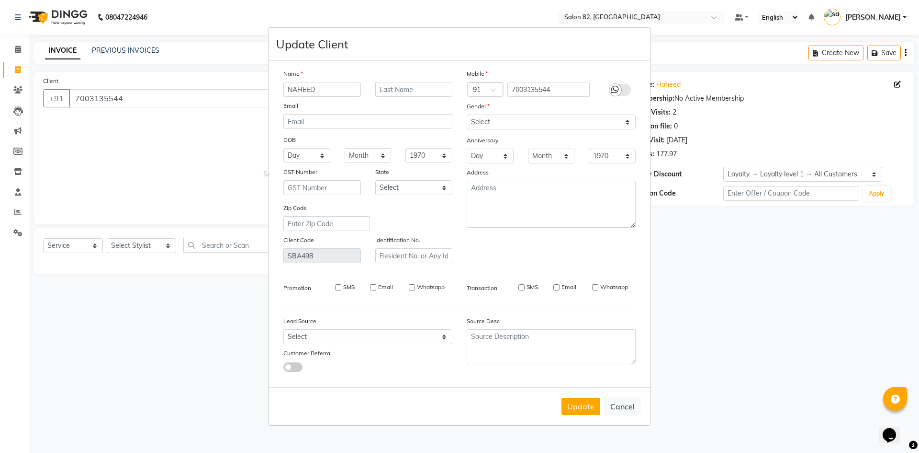
select select
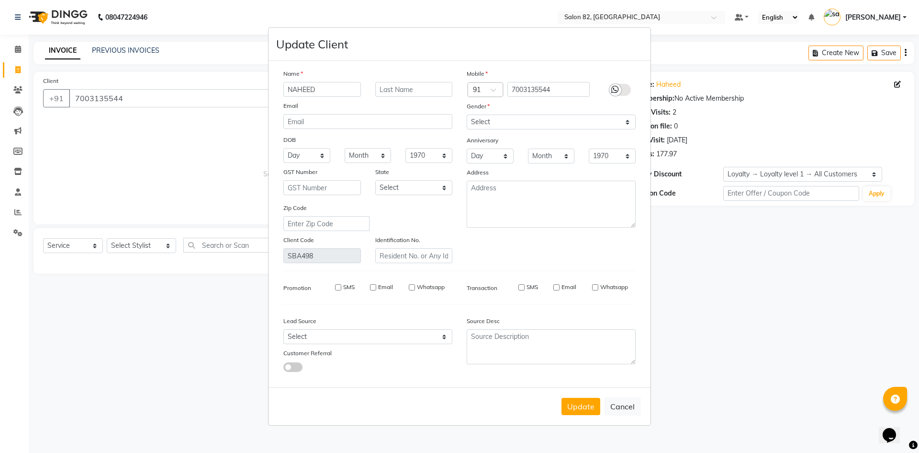
checkbox input "false"
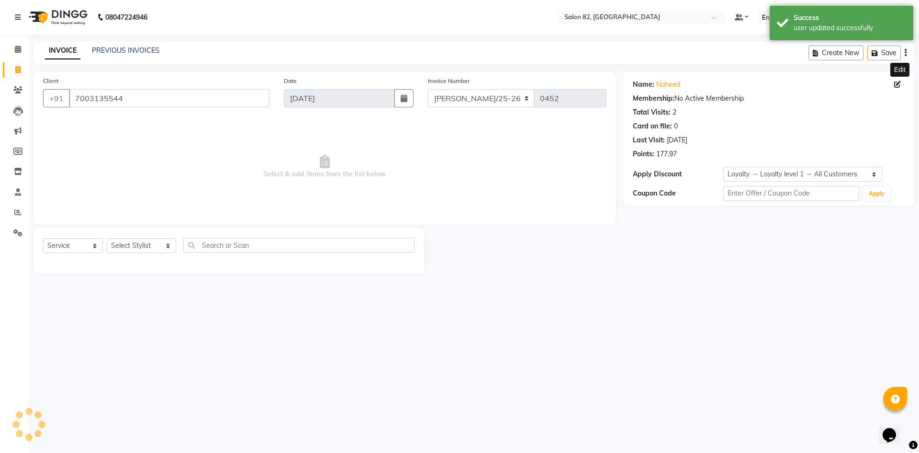
select select "1: Object"
click at [12, 48] on span at bounding box center [18, 49] width 17 height 11
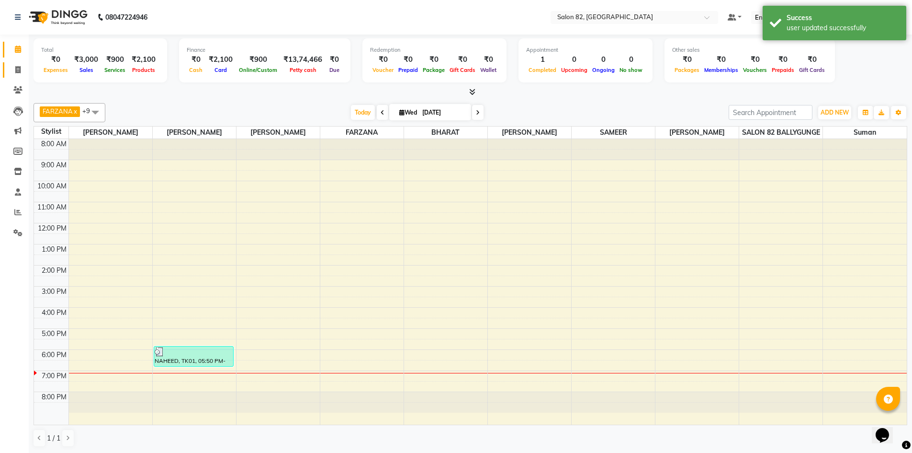
click at [19, 77] on link "Invoice" at bounding box center [14, 70] width 23 height 16
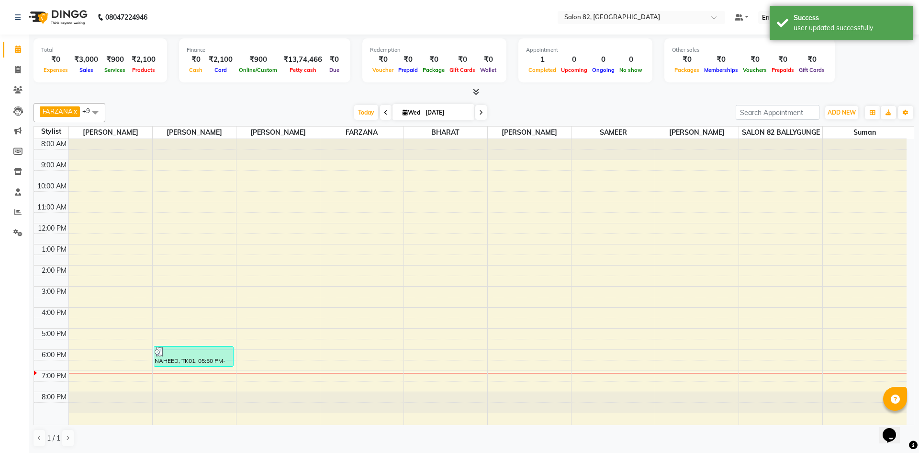
select select "service"
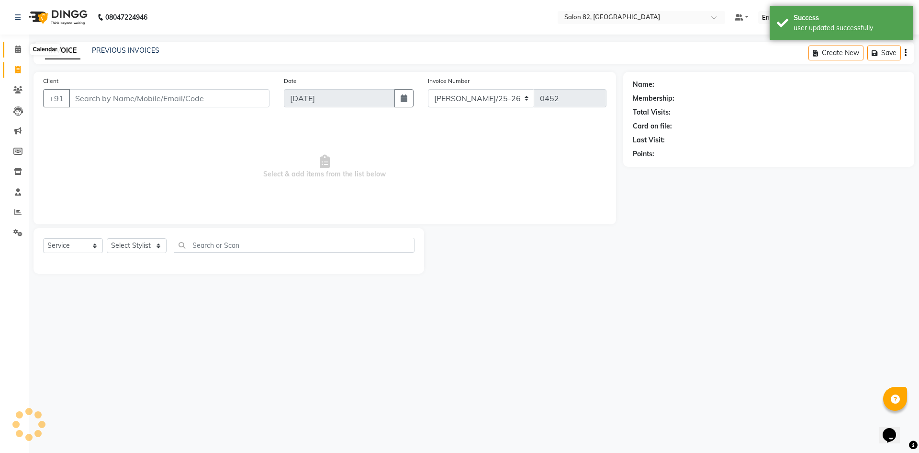
click at [17, 53] on span at bounding box center [18, 49] width 17 height 11
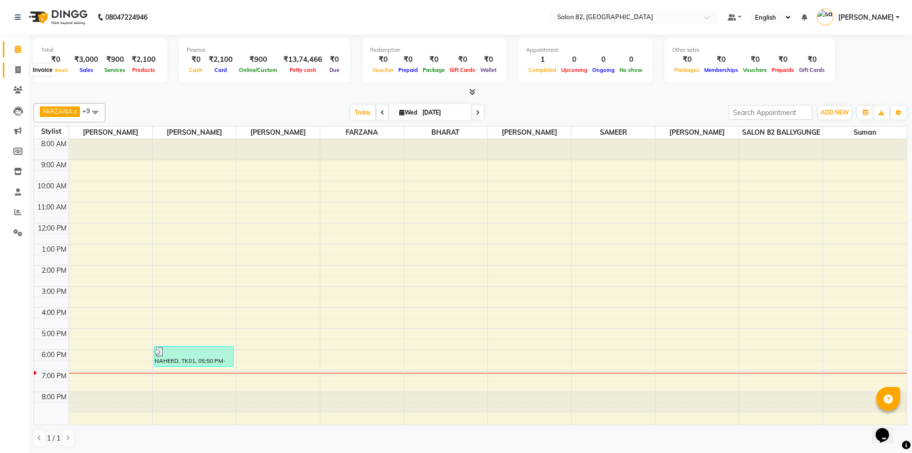
click at [18, 71] on icon at bounding box center [17, 69] width 5 height 7
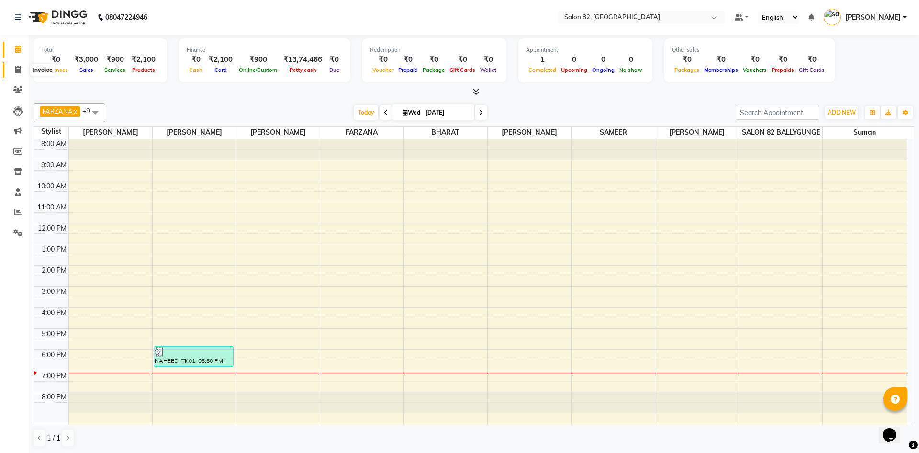
select select "service"
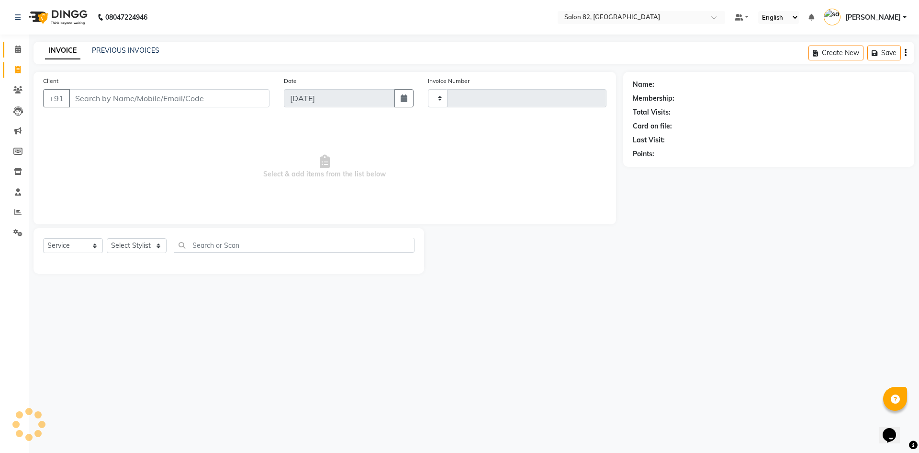
type input "0452"
select select "8702"
click at [14, 50] on span at bounding box center [18, 49] width 17 height 11
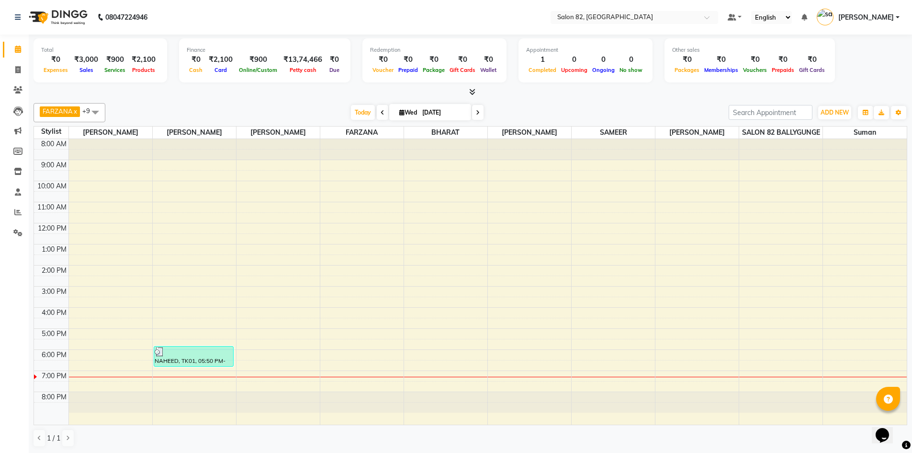
scroll to position [0, 0]
click at [22, 69] on span at bounding box center [18, 69] width 17 height 11
select select "service"
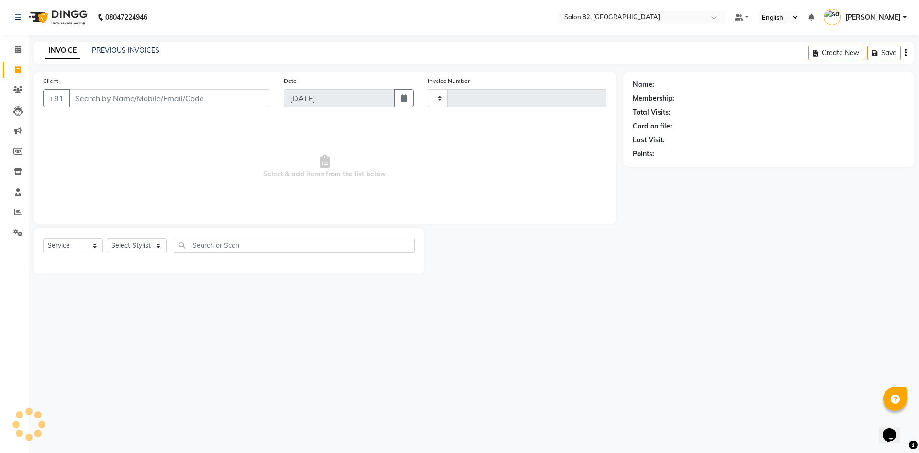
type input "0452"
select select "8702"
click at [90, 94] on input "Client" at bounding box center [169, 98] width 201 height 18
drag, startPoint x: 89, startPoint y: 90, endPoint x: 97, endPoint y: 104, distance: 16.5
click at [97, 104] on input "Client" at bounding box center [169, 98] width 201 height 18
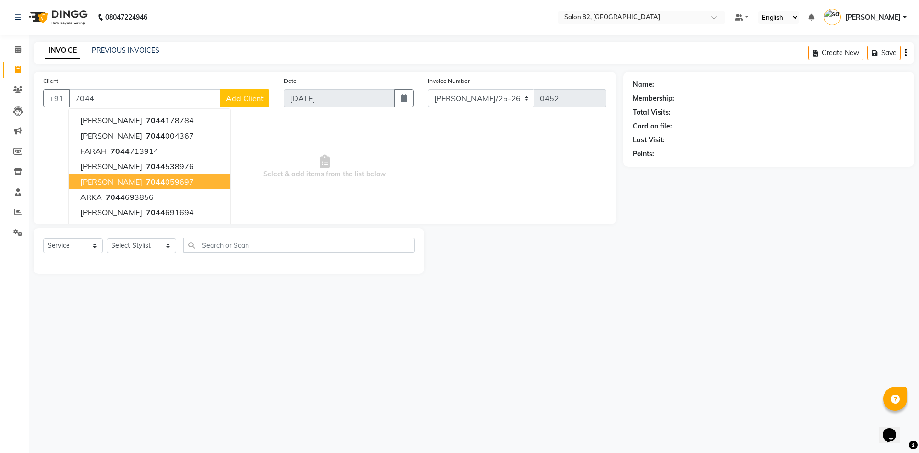
click at [132, 177] on span "B CHATTERJEE" at bounding box center [111, 182] width 62 height 10
type input "7044059697"
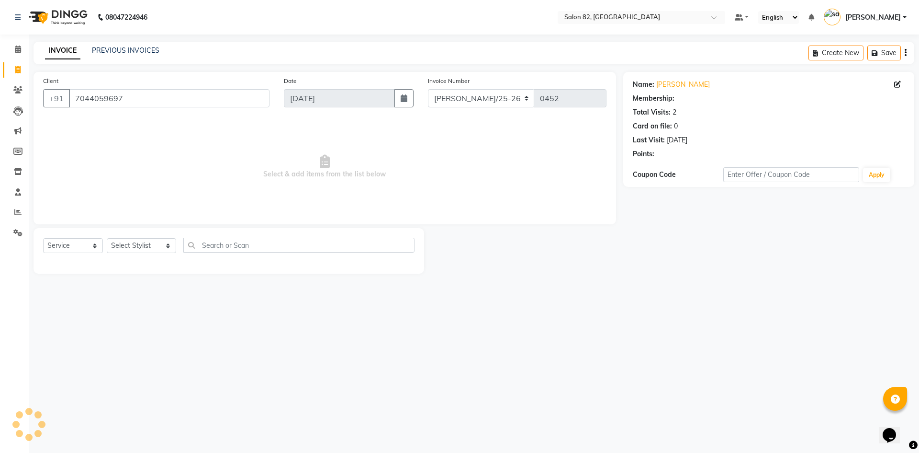
select select "1: Object"
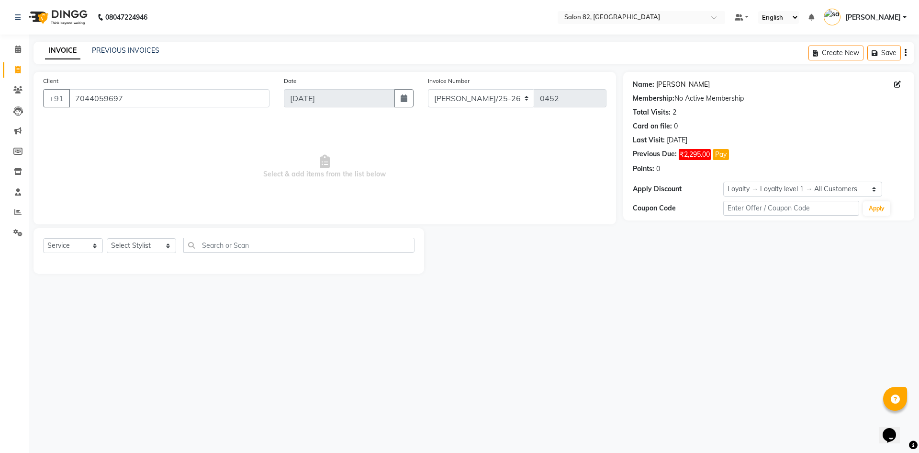
click at [681, 86] on link "B Chatterjee" at bounding box center [684, 84] width 54 height 10
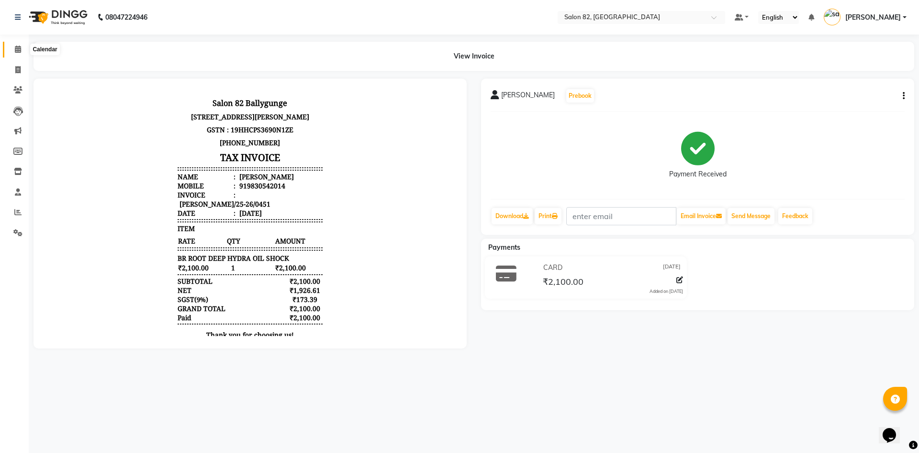
click at [12, 49] on span at bounding box center [18, 49] width 17 height 11
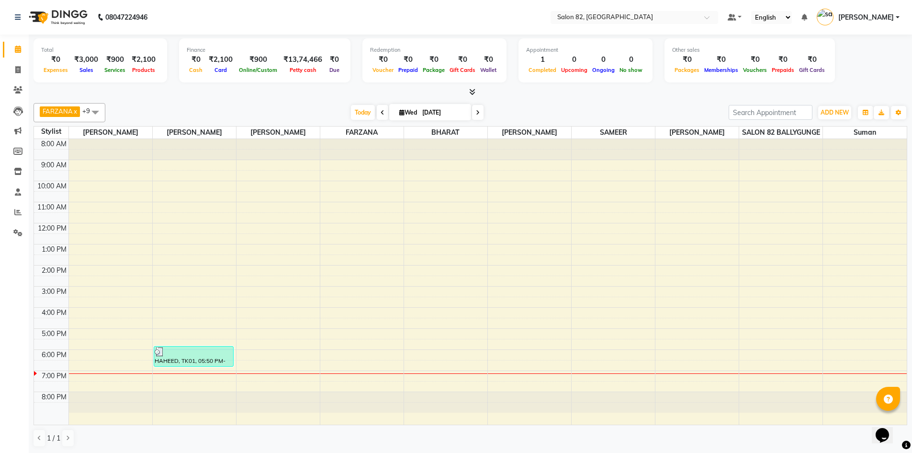
click at [859, 71] on div "Total ₹0 Expenses ₹3,000 Sales ₹900 Services ₹2,100 Products Finance ₹0 Cash ₹2…" at bounding box center [471, 61] width 874 height 47
click at [15, 70] on icon at bounding box center [17, 69] width 5 height 7
select select "service"
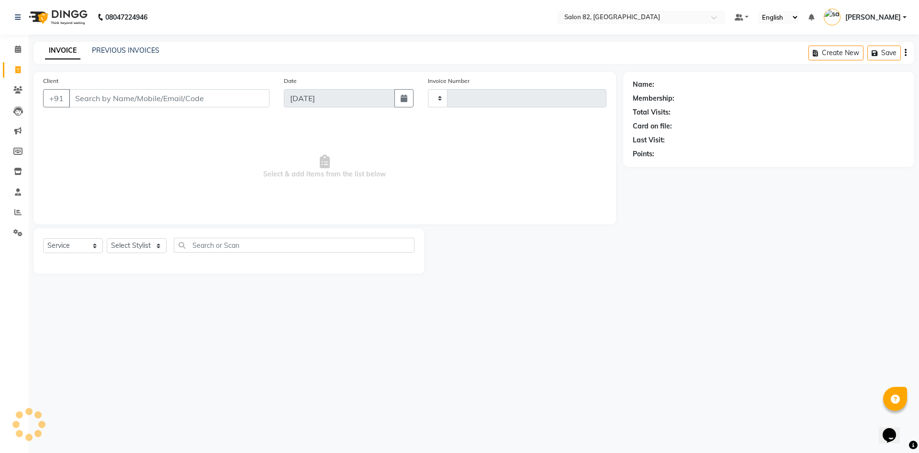
type input "0452"
select select "8702"
click at [13, 169] on span at bounding box center [18, 171] width 17 height 11
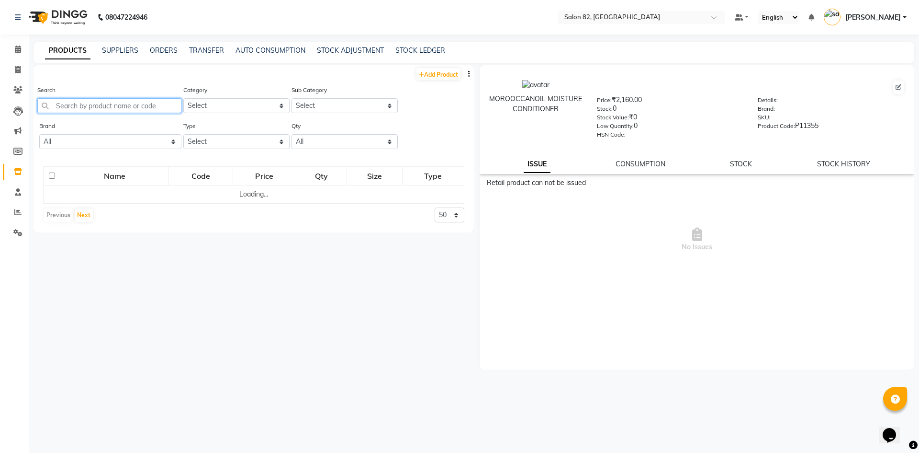
click at [90, 103] on input "text" at bounding box center [109, 105] width 144 height 15
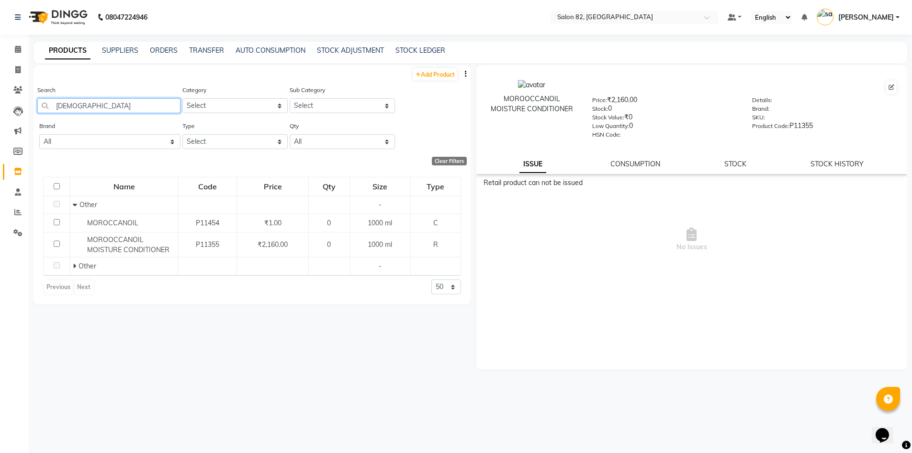
type input "[DEMOGRAPHIC_DATA]"
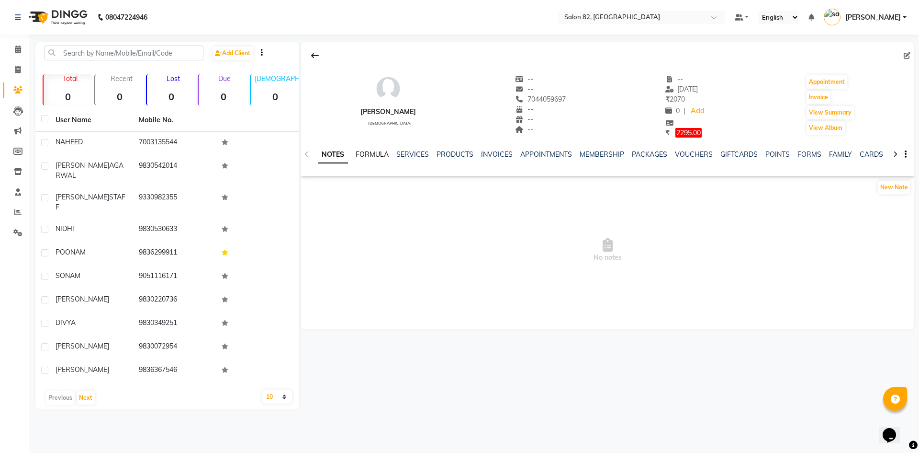
click at [377, 150] on link "FORMULA" at bounding box center [372, 154] width 33 height 9
click at [417, 152] on link "SERVICES" at bounding box center [412, 154] width 33 height 9
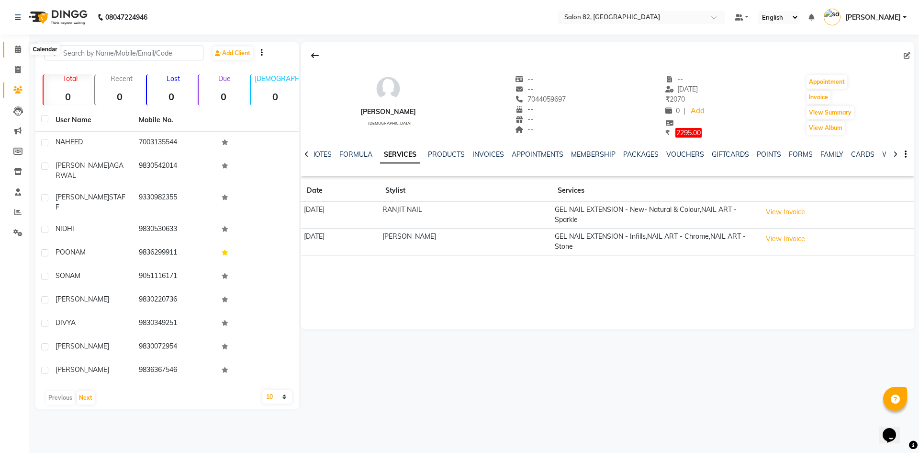
click at [17, 47] on icon at bounding box center [18, 48] width 6 height 7
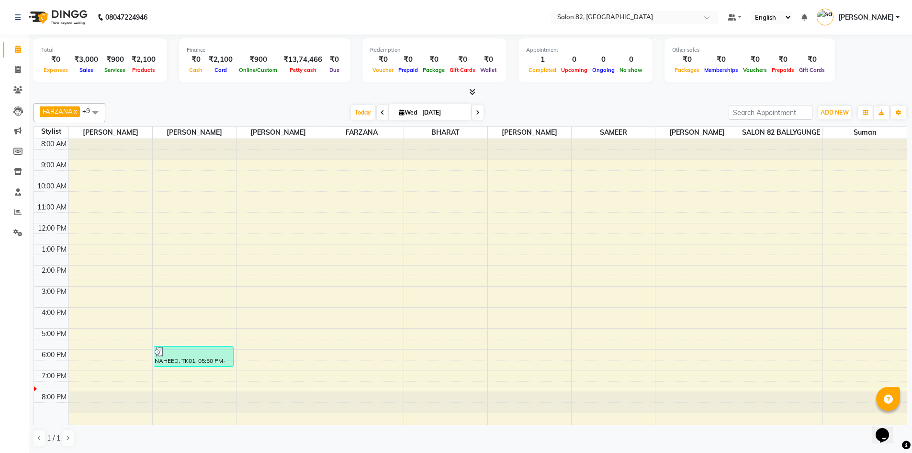
click at [467, 93] on span at bounding box center [470, 92] width 10 height 10
